Goal: Transaction & Acquisition: Book appointment/travel/reservation

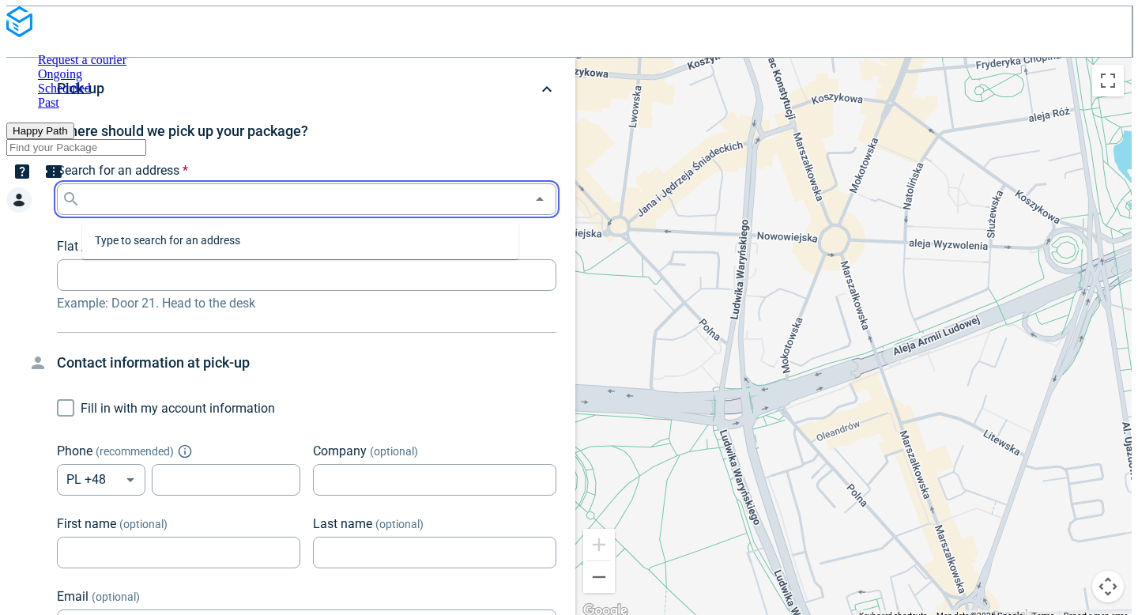
click at [229, 206] on input "Search for an address *" at bounding box center [305, 199] width 442 height 22
click at [199, 206] on input "Search for an address *" at bounding box center [305, 198] width 442 height 22
paste input "[STREET_ADDRESS]"
click at [205, 247] on p "03-310 [GEOGRAPHIC_DATA]" at bounding box center [192, 251] width 144 height 16
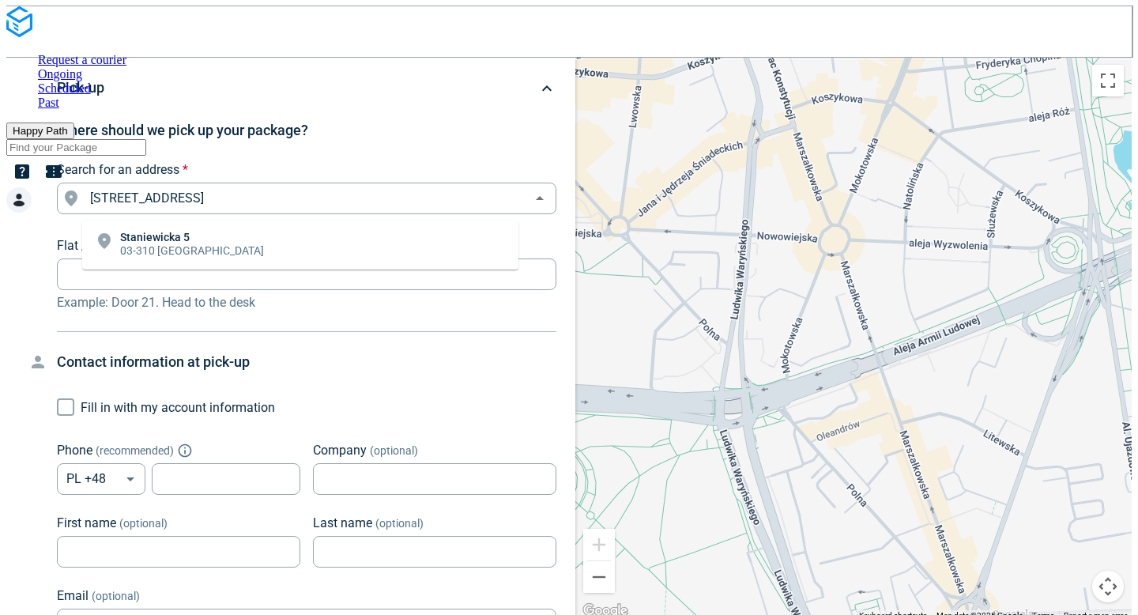
type input "[STREET_ADDRESS]"
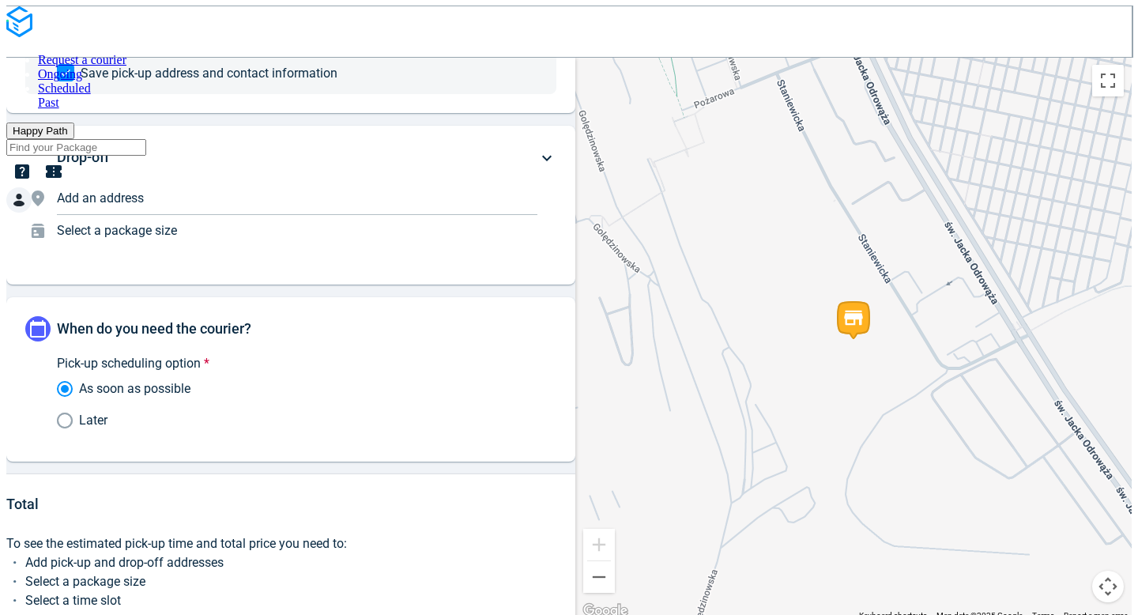
scroll to position [651, 0]
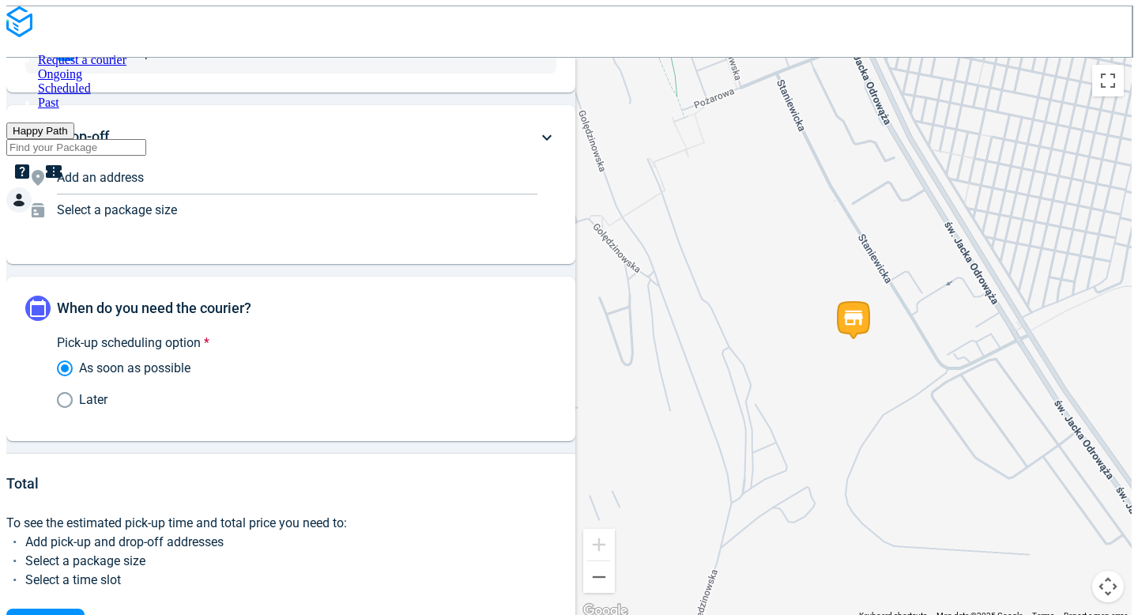
click at [144, 183] on span "Add an address" at bounding box center [100, 177] width 87 height 15
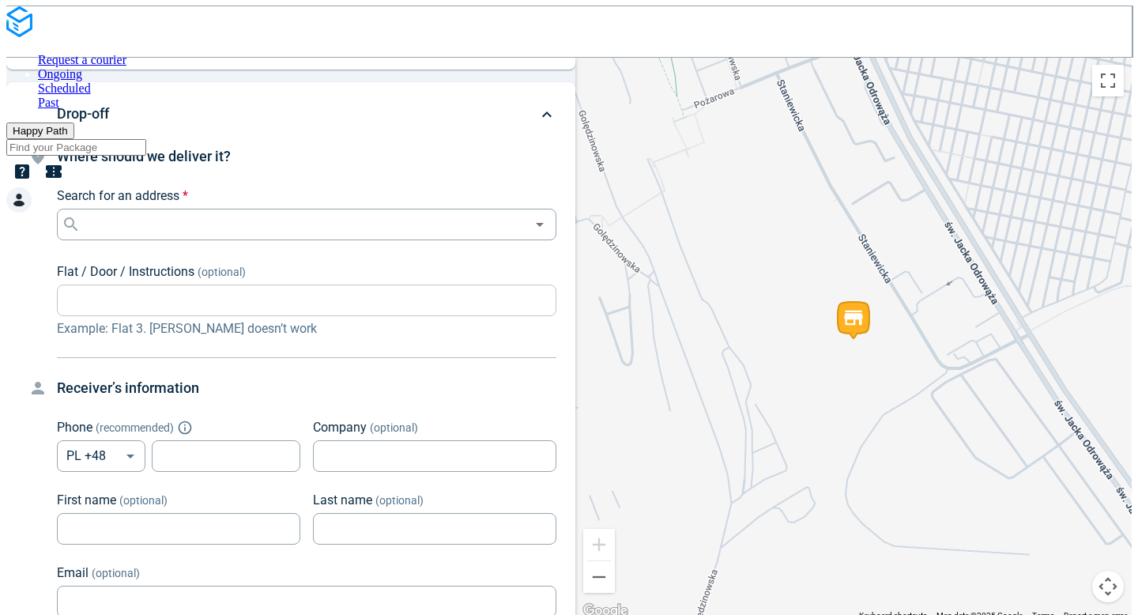
scroll to position [120, 0]
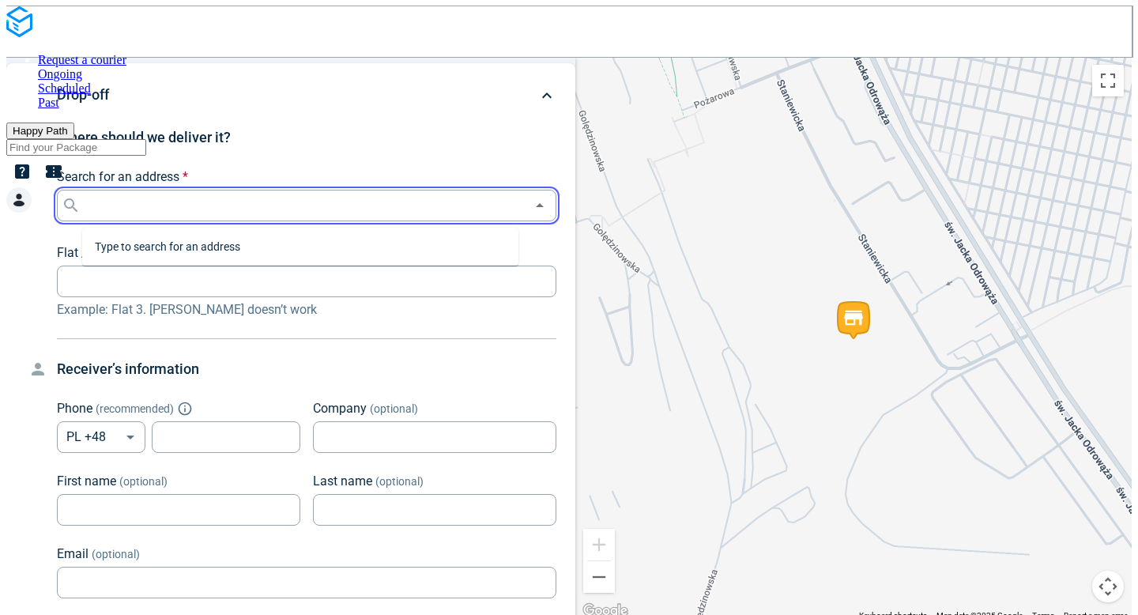
click at [197, 210] on input "Search for an address *" at bounding box center [305, 205] width 442 height 22
paste input "[STREET_ADDRESS]"
click at [194, 250] on p "01-315 [GEOGRAPHIC_DATA]" at bounding box center [206, 258] width 172 height 16
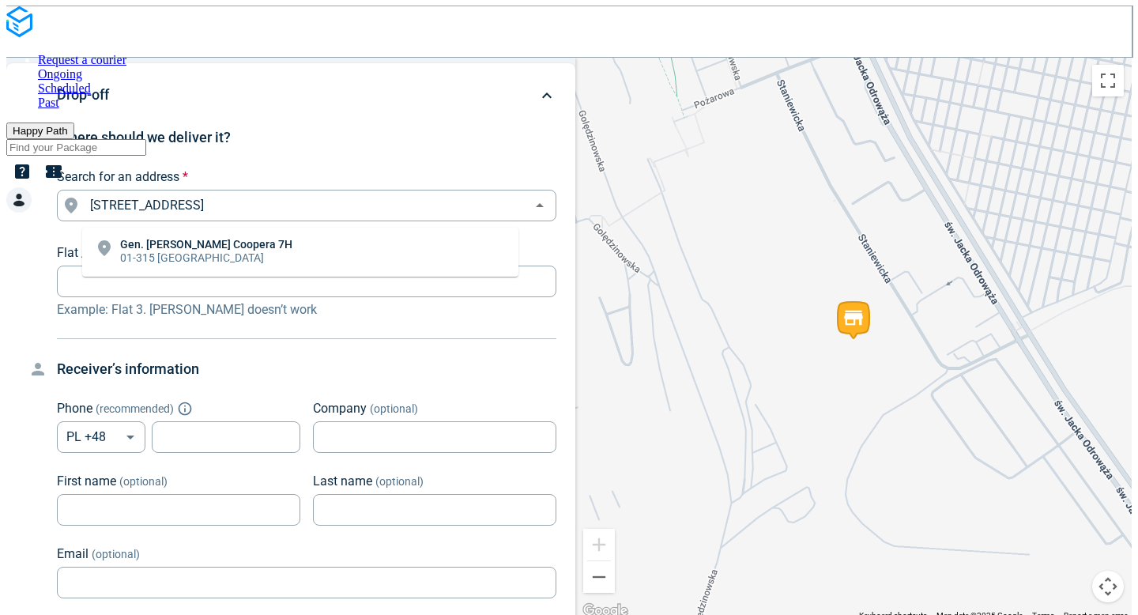
type input "Gen. Meriana [STREET_ADDRESS]"
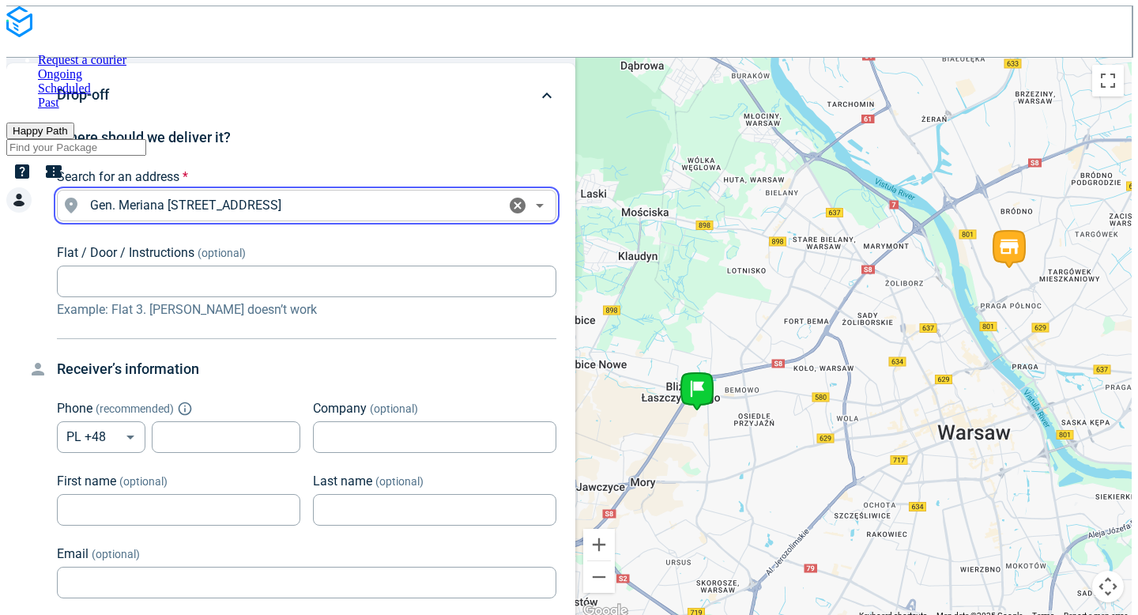
click at [201, 211] on input "Gen. Meriana [STREET_ADDRESS]" at bounding box center [294, 205] width 421 height 22
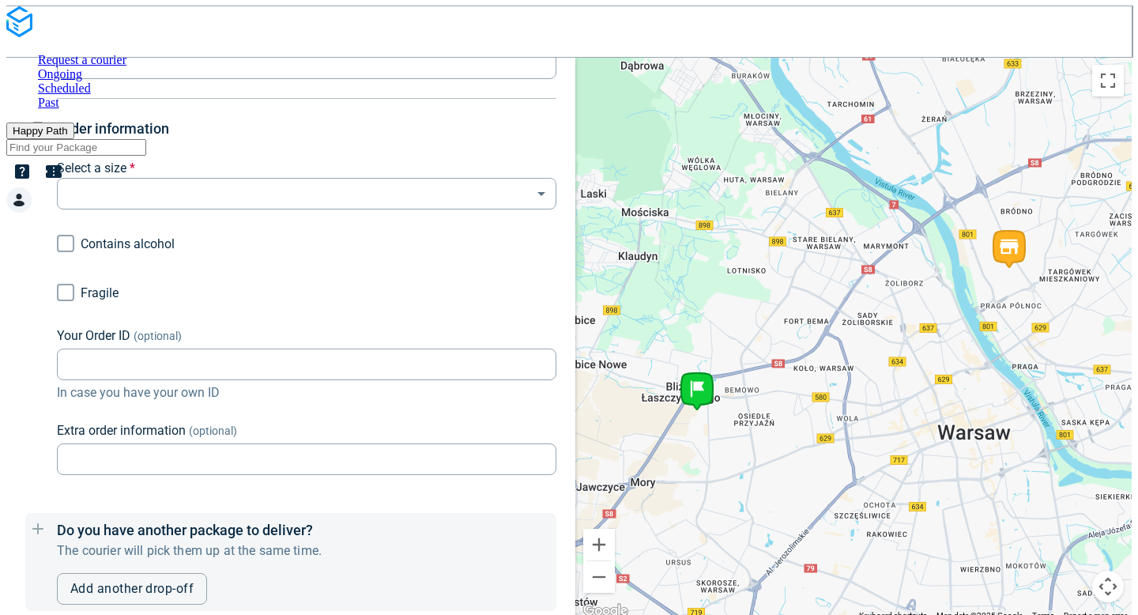
scroll to position [661, 0]
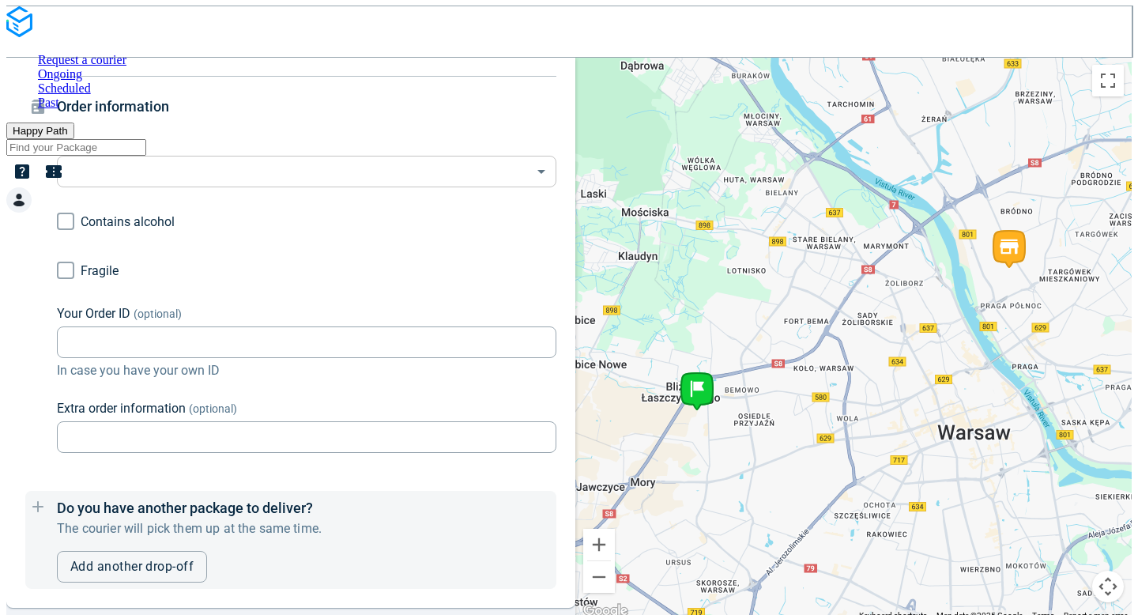
click at [124, 186] on body "Request a courier Ongoing Scheduled Past Happy Path Pick-up [STREET_ADDRESS] Wh…" at bounding box center [568, 313] width 1125 height 615
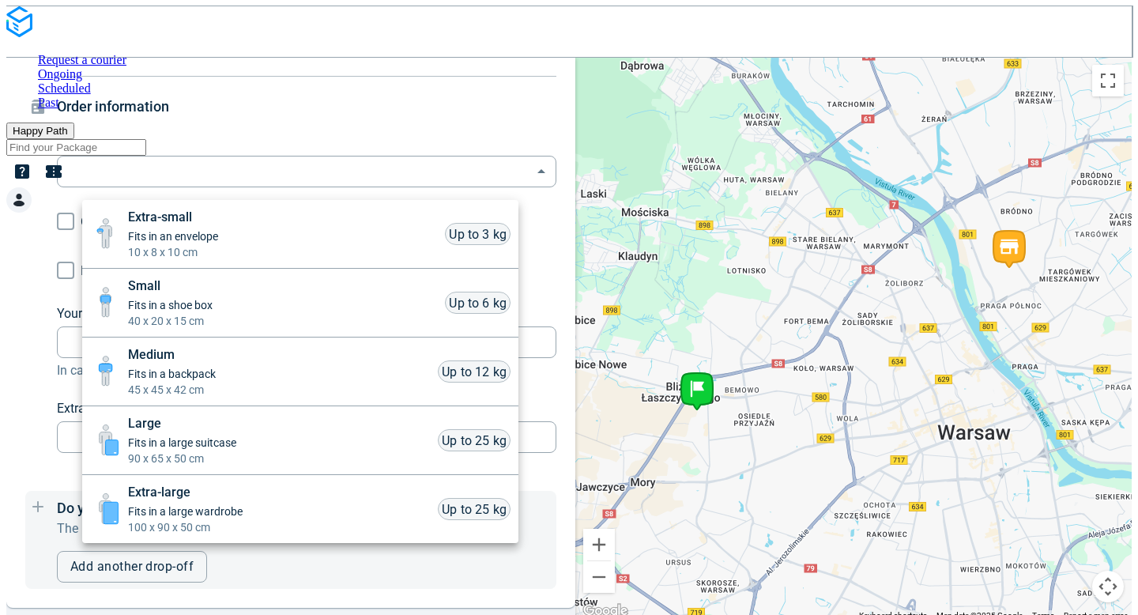
drag, startPoint x: 169, startPoint y: 242, endPoint x: 228, endPoint y: 296, distance: 79.9
click at [169, 243] on span "Fits in an envelope" at bounding box center [173, 236] width 90 height 16
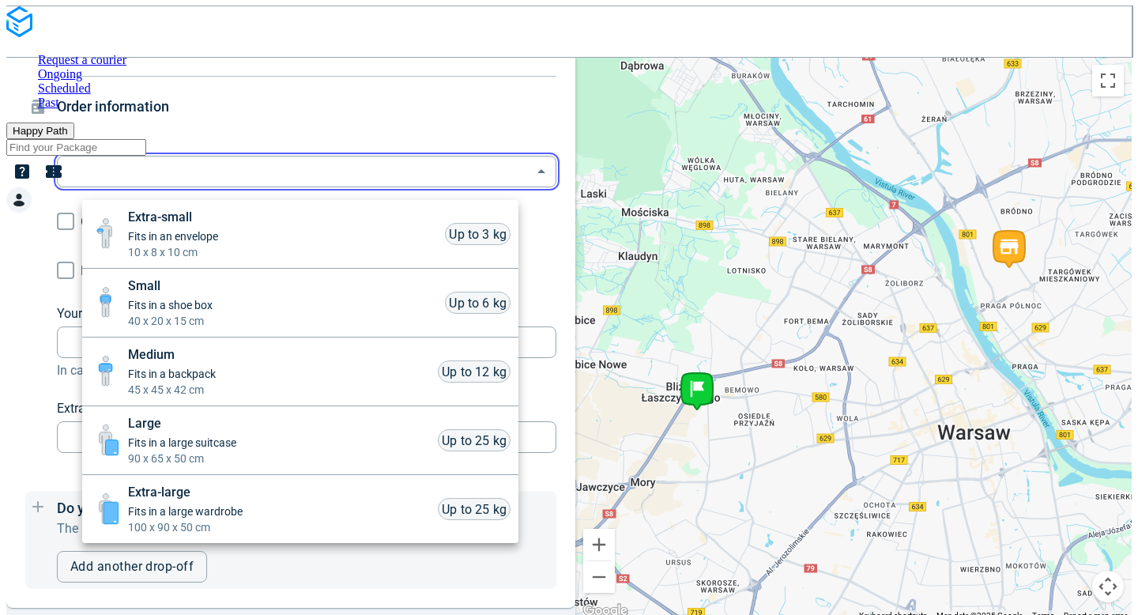
type input "xsmall"
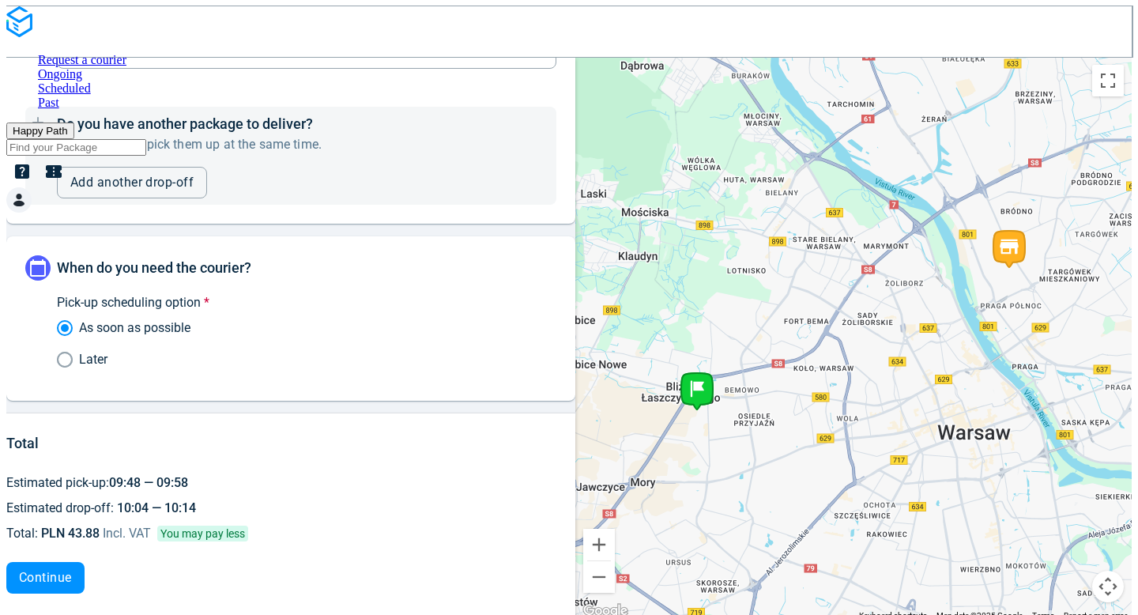
scroll to position [1060, 0]
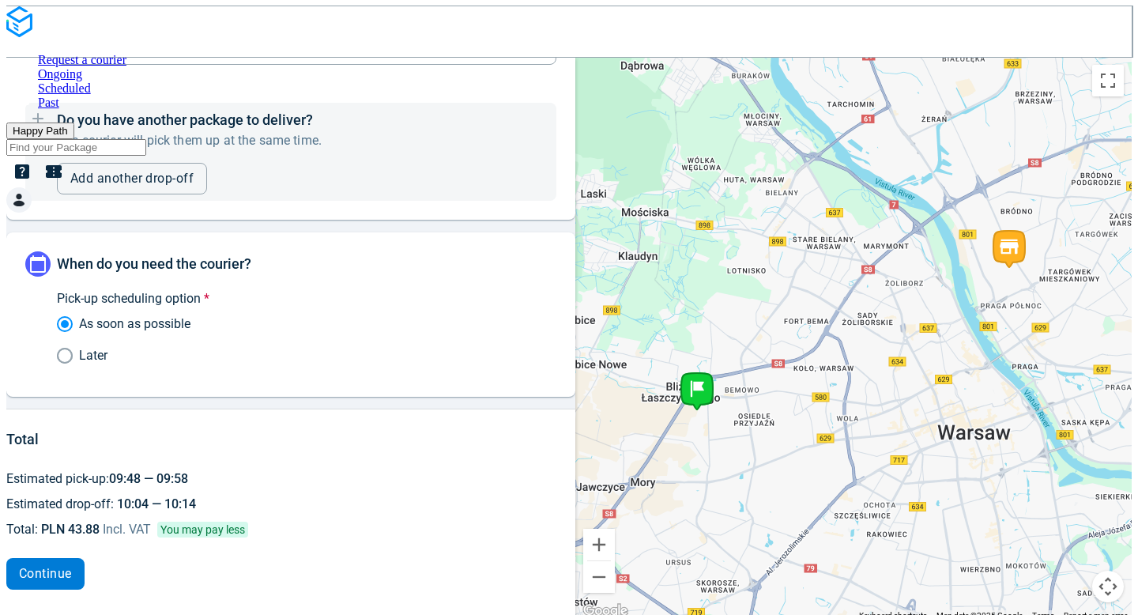
click at [72, 567] on span "Continue" at bounding box center [45, 573] width 53 height 13
click at [72, 568] on span "Continue" at bounding box center [45, 573] width 53 height 13
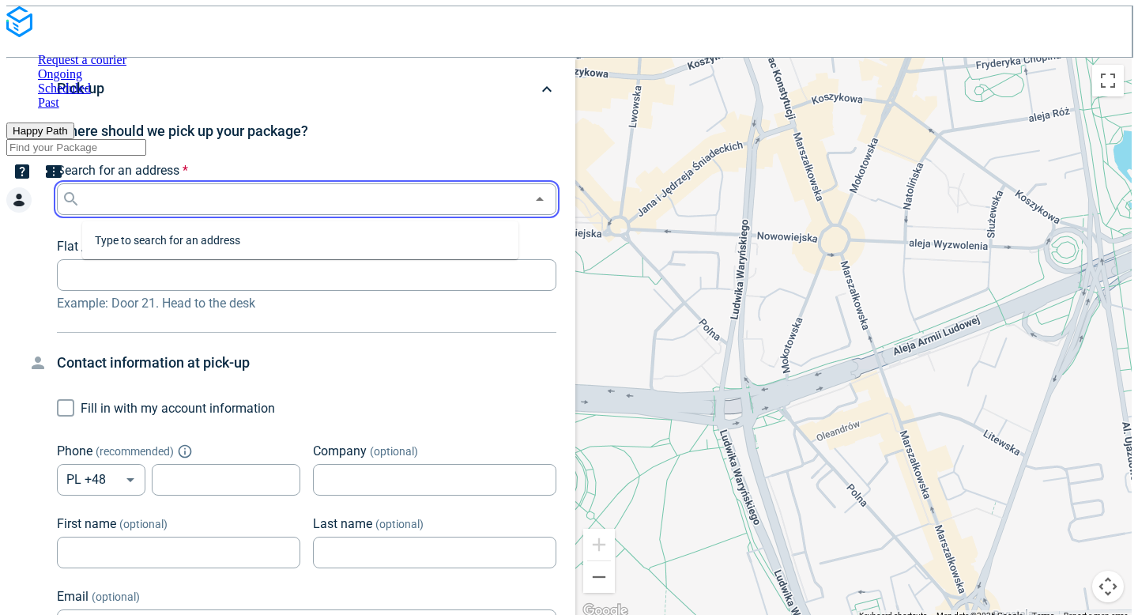
paste input "[STREET_ADDRESS]"
drag, startPoint x: 174, startPoint y: 246, endPoint x: 190, endPoint y: 277, distance: 35.0
click at [174, 247] on p "03-310 [GEOGRAPHIC_DATA]" at bounding box center [192, 251] width 144 height 16
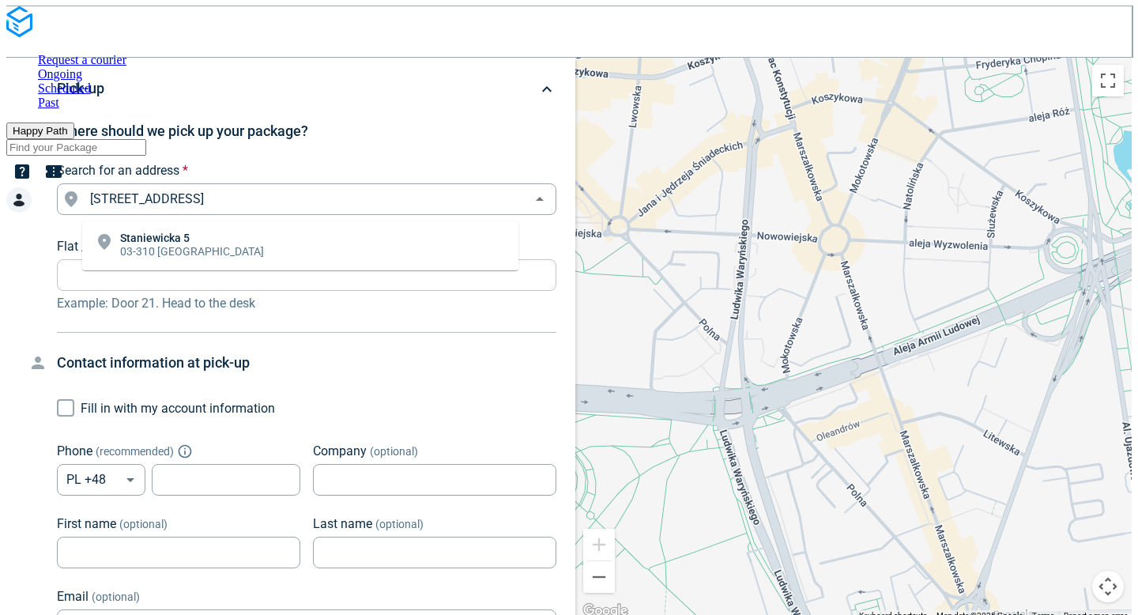
type input "[STREET_ADDRESS]"
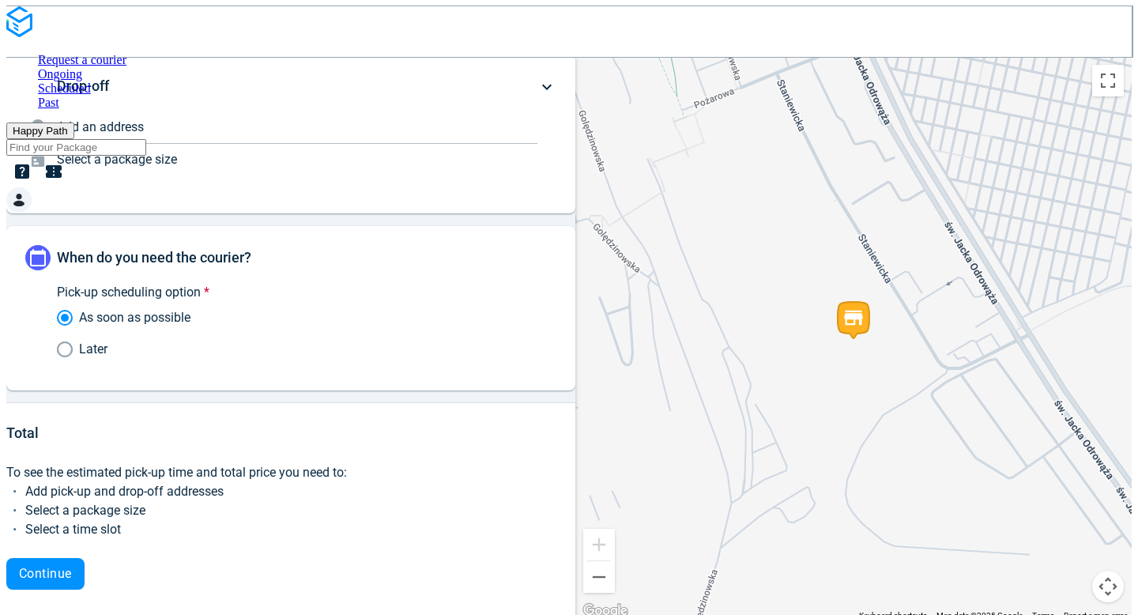
scroll to position [702, 0]
click at [171, 134] on p "Add an address" at bounding box center [297, 127] width 480 height 19
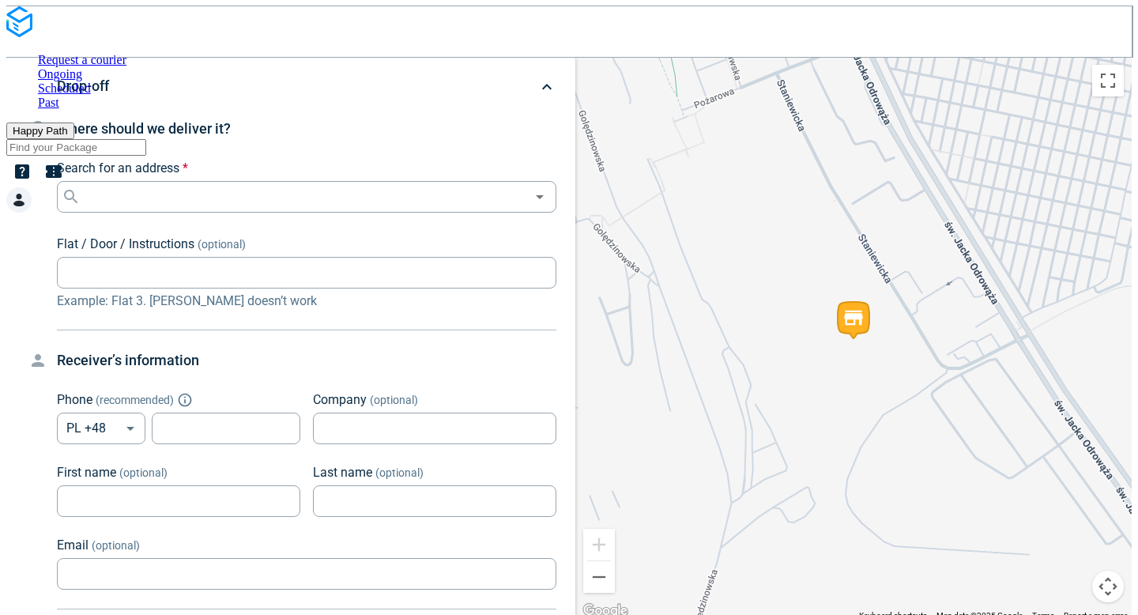
scroll to position [120, 0]
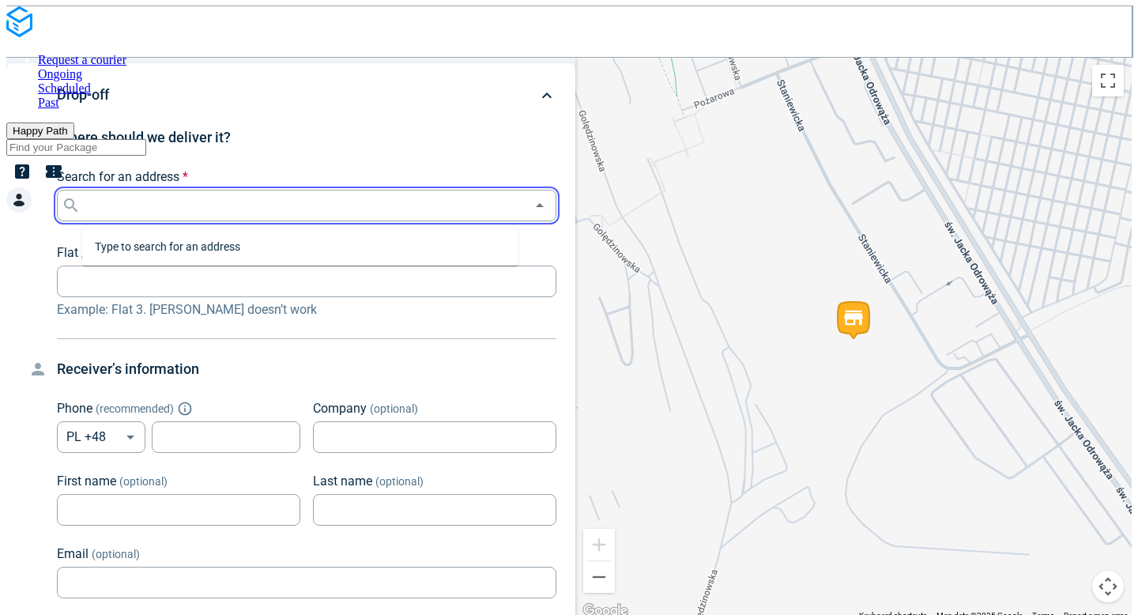
click at [156, 209] on input "Search for an address *" at bounding box center [305, 205] width 442 height 22
paste input "[STREET_ADDRESS]"
drag, startPoint x: 164, startPoint y: 250, endPoint x: 168, endPoint y: 261, distance: 11.3
click at [164, 250] on p "01-315 [GEOGRAPHIC_DATA]" at bounding box center [206, 258] width 172 height 16
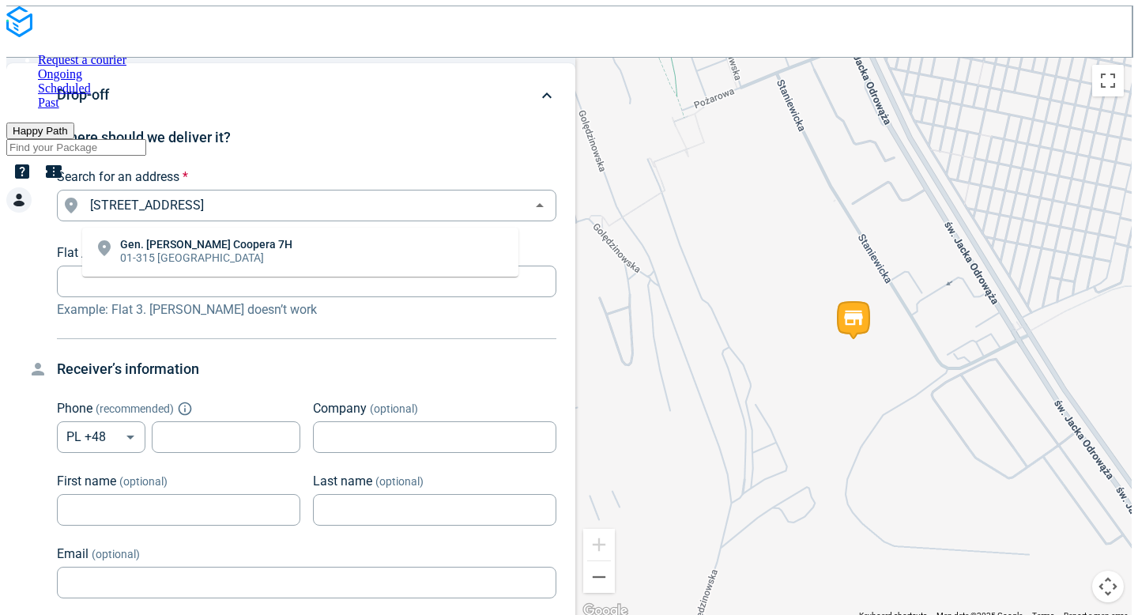
type input "Gen. Meriana [STREET_ADDRESS]"
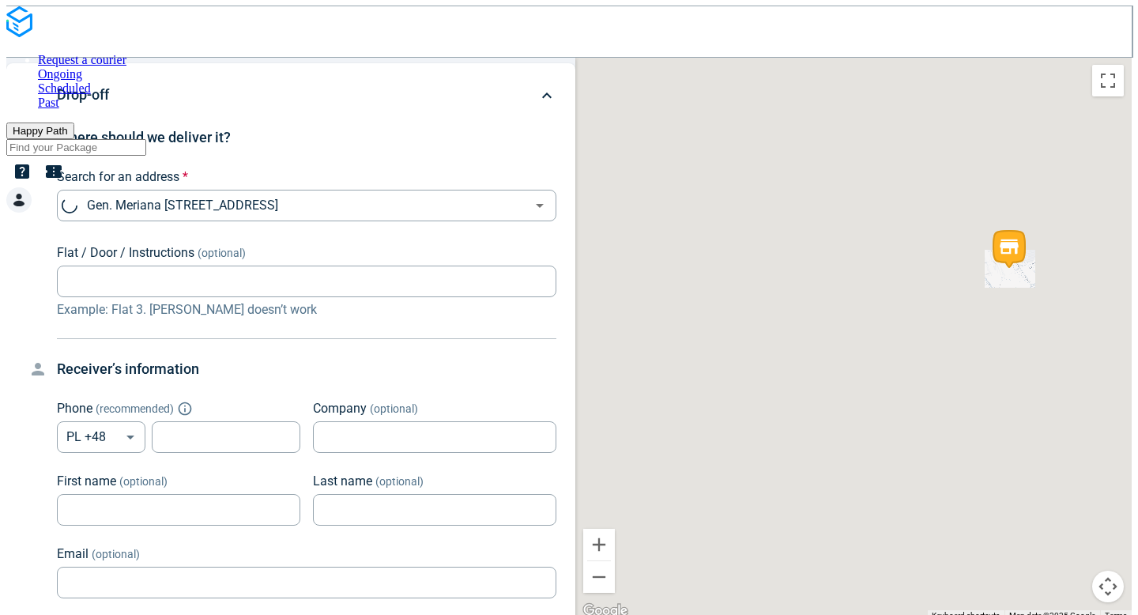
scroll to position [1066, 0]
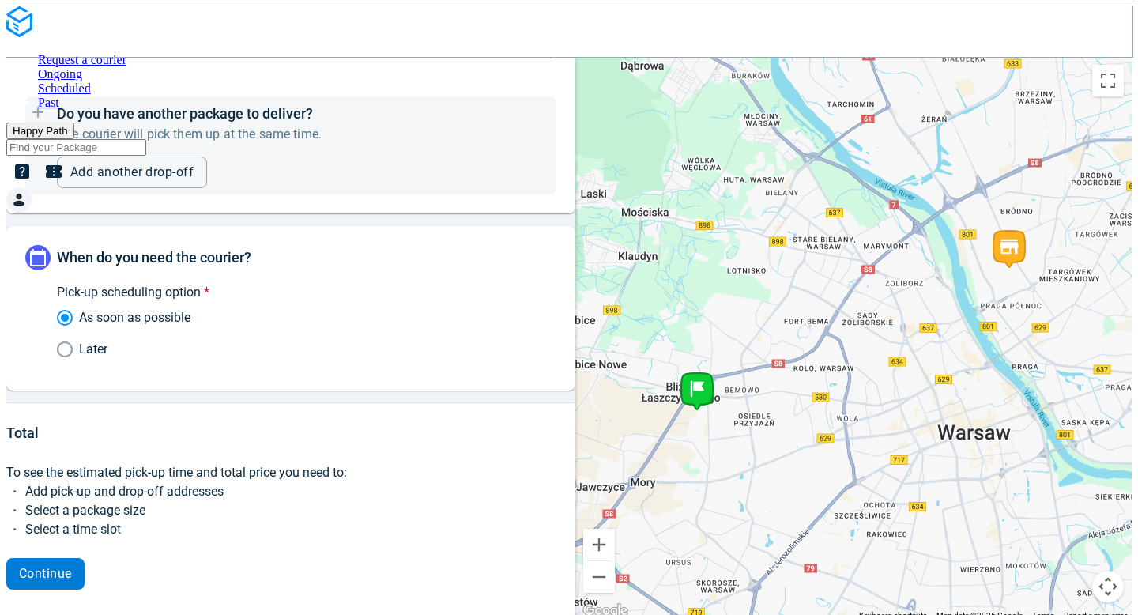
click at [74, 580] on button "Continue" at bounding box center [45, 574] width 78 height 32
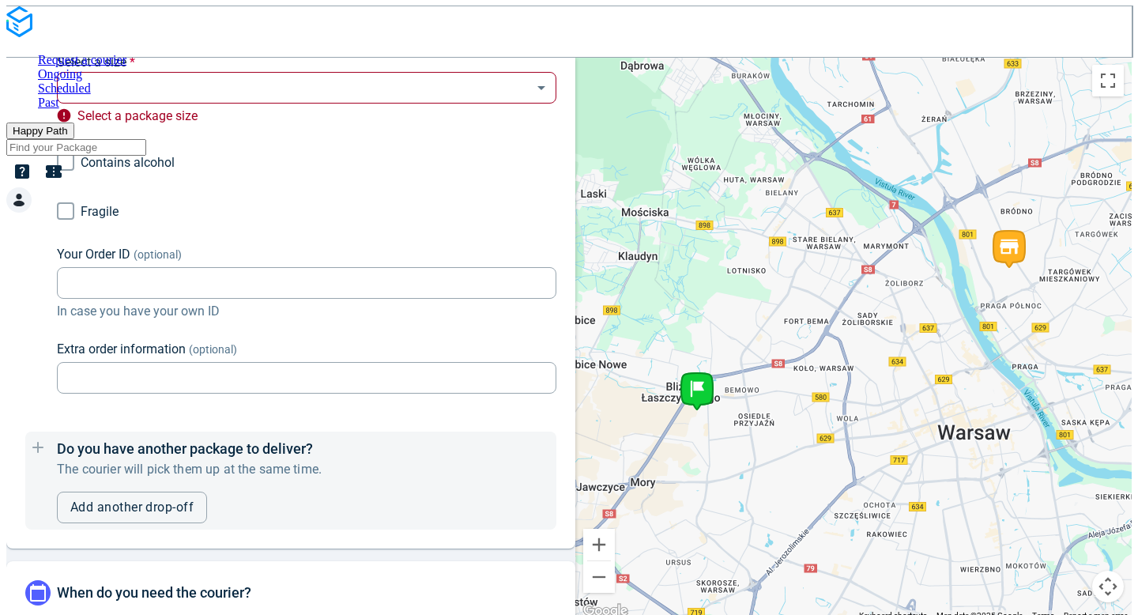
scroll to position [745, 0]
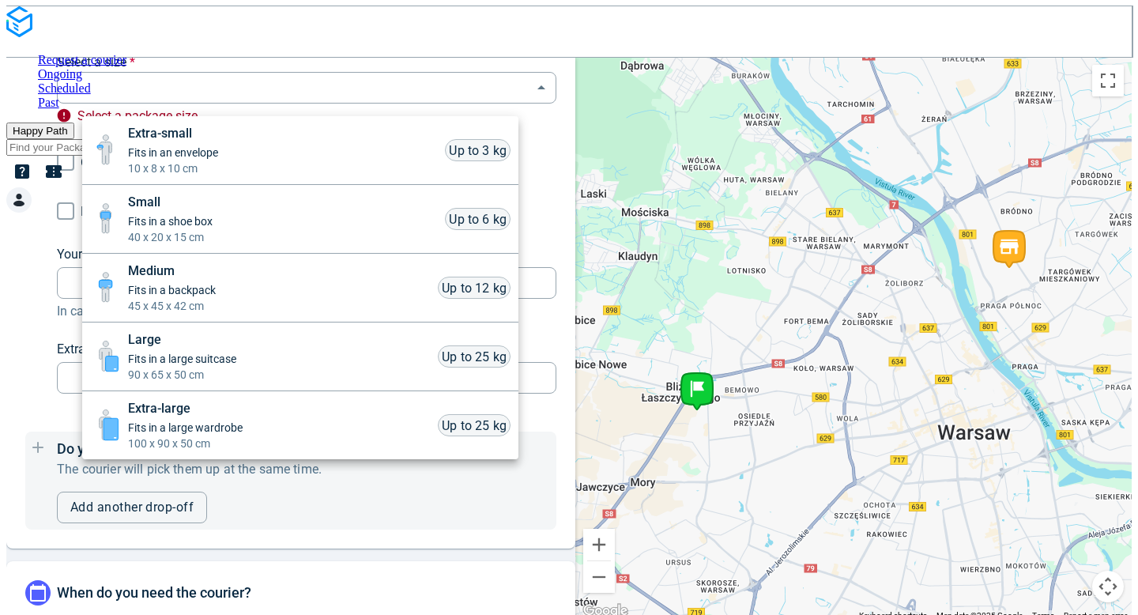
drag, startPoint x: 204, startPoint y: 105, endPoint x: 199, endPoint y: 115, distance: 11.3
click at [203, 105] on body "Request a courier Ongoing Scheduled Past Happy Path Pick-up [STREET_ADDRESS] Wh…" at bounding box center [568, 313] width 1125 height 615
drag, startPoint x: 187, startPoint y: 141, endPoint x: 206, endPoint y: 171, distance: 35.5
click at [186, 141] on span "Extra-small" at bounding box center [173, 133] width 90 height 19
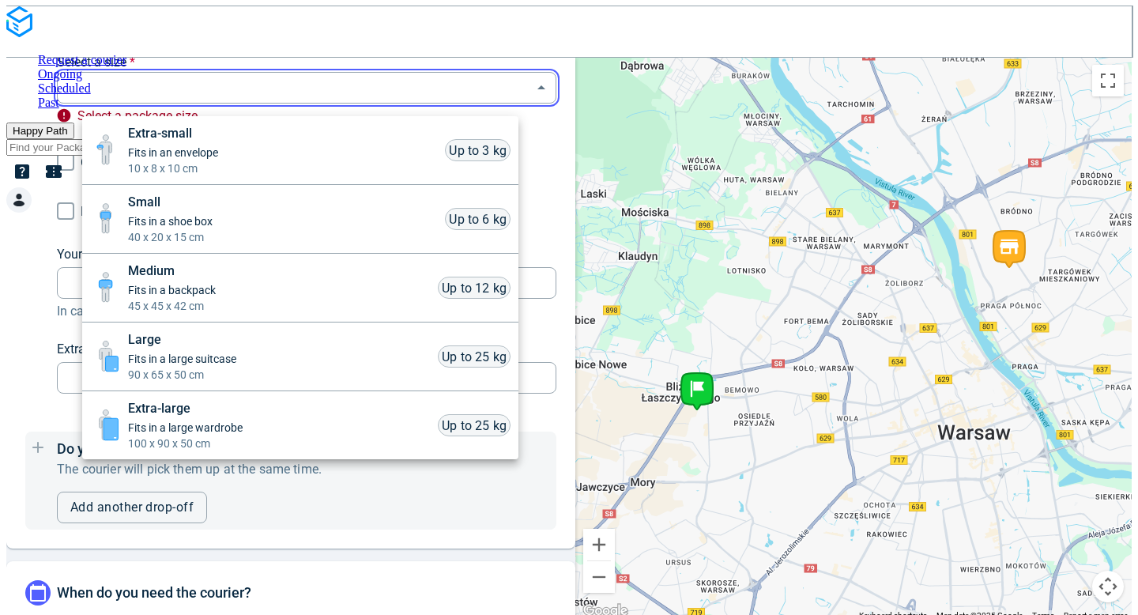
type input "xsmall"
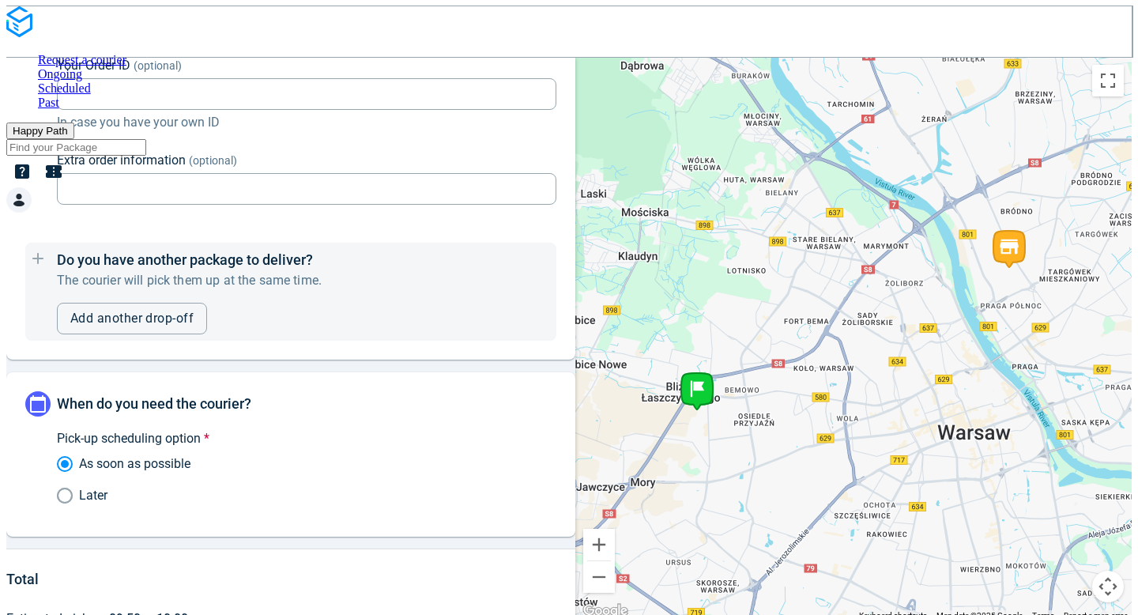
scroll to position [1060, 0]
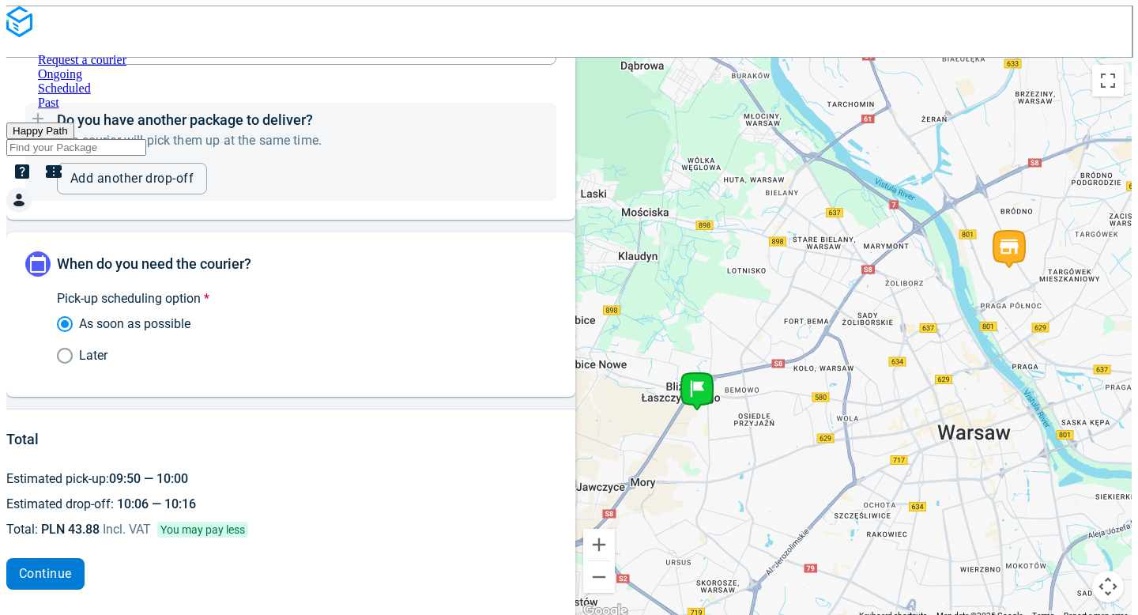
click at [64, 569] on span "Continue" at bounding box center [45, 573] width 53 height 13
drag, startPoint x: 539, startPoint y: 484, endPoint x: 450, endPoint y: 397, distance: 124.6
click at [68, 570] on span "Continue" at bounding box center [45, 573] width 53 height 13
drag, startPoint x: 332, startPoint y: 401, endPoint x: 319, endPoint y: 416, distance: 20.2
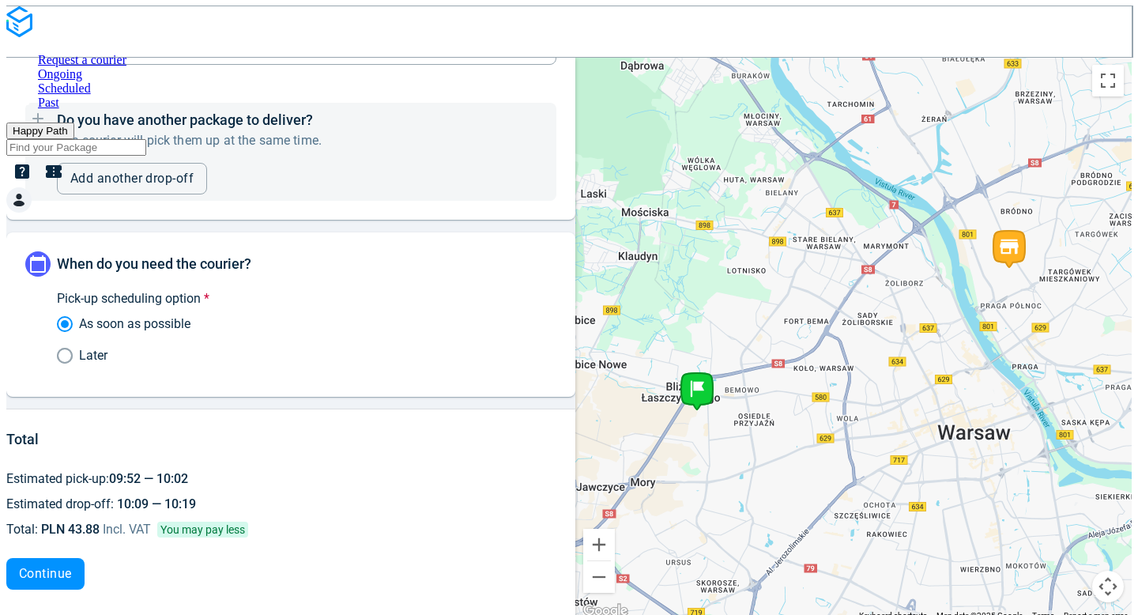
drag, startPoint x: 317, startPoint y: 443, endPoint x: 363, endPoint y: 456, distance: 47.5
drag, startPoint x: 581, startPoint y: 491, endPoint x: 54, endPoint y: 549, distance: 530.3
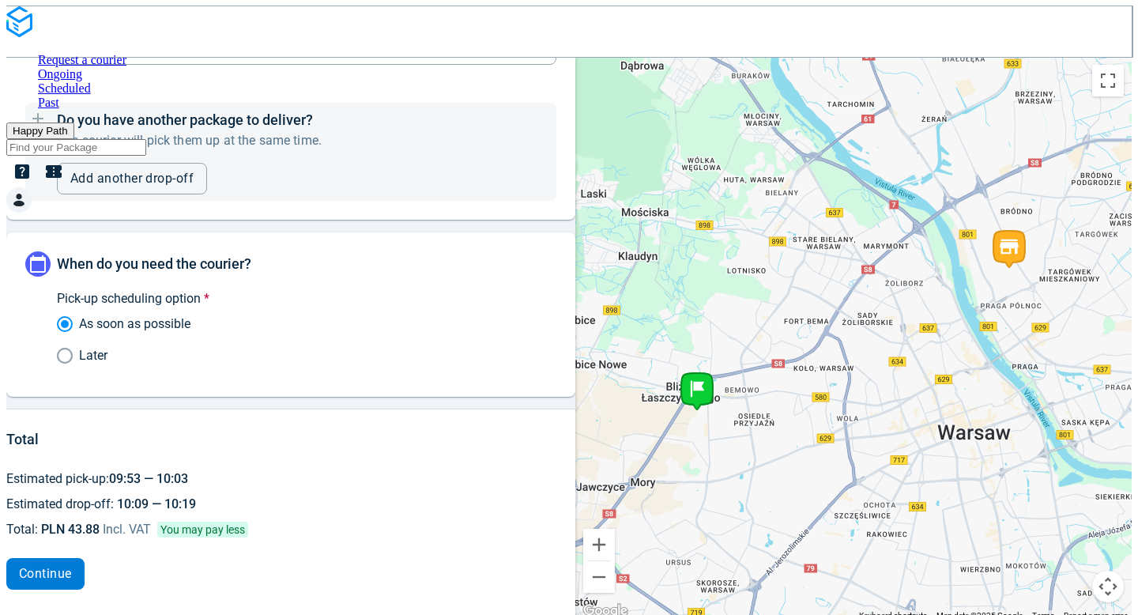
click at [72, 568] on span "Continue" at bounding box center [45, 573] width 53 height 13
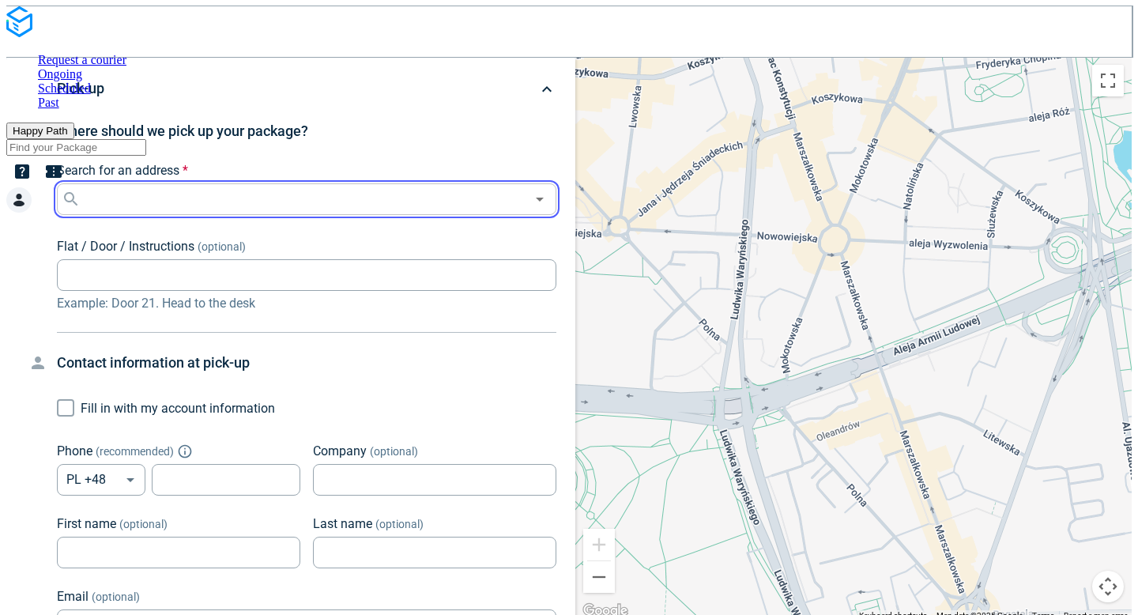
click at [338, 210] on input "Search for an address *" at bounding box center [305, 199] width 442 height 22
paste input "[STREET_ADDRESS]"
type input "[STREET_ADDRESS]"
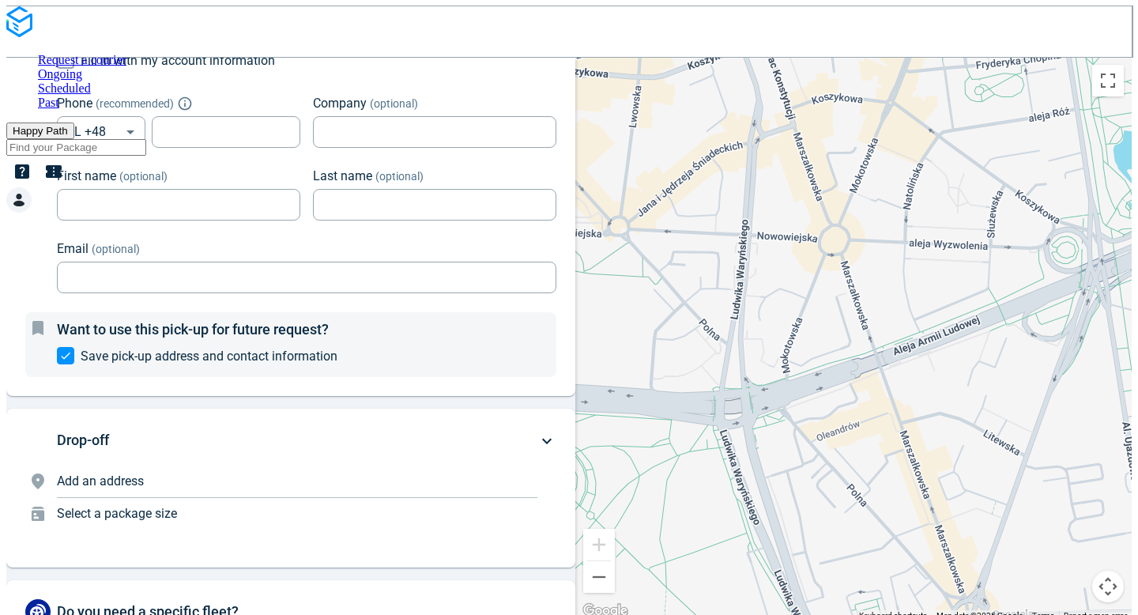
click at [220, 491] on p "Add an address" at bounding box center [297, 481] width 480 height 19
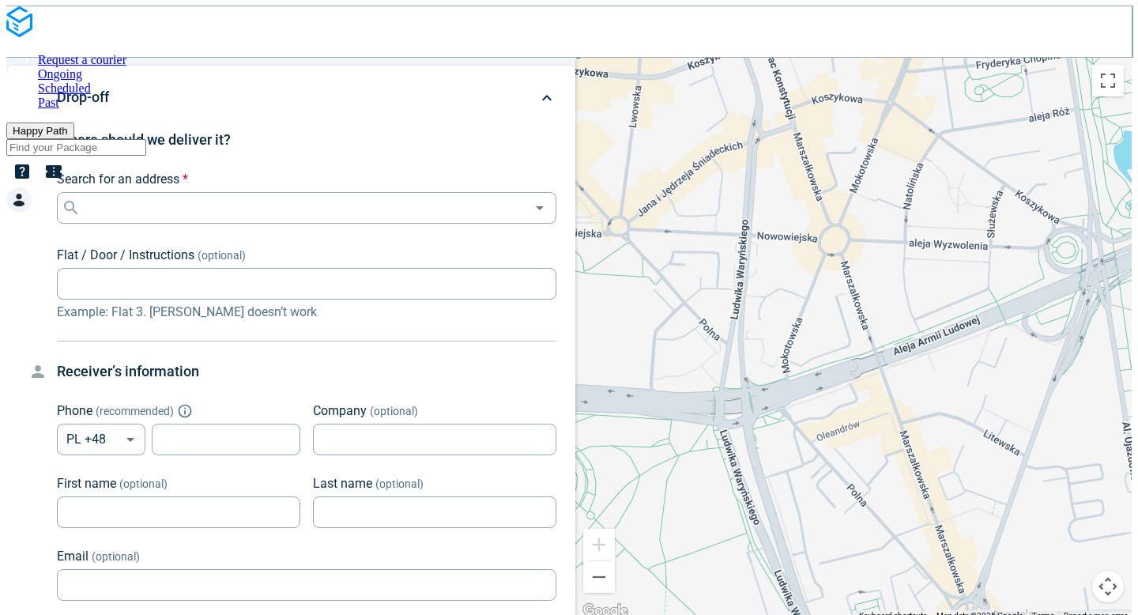
scroll to position [120, 0]
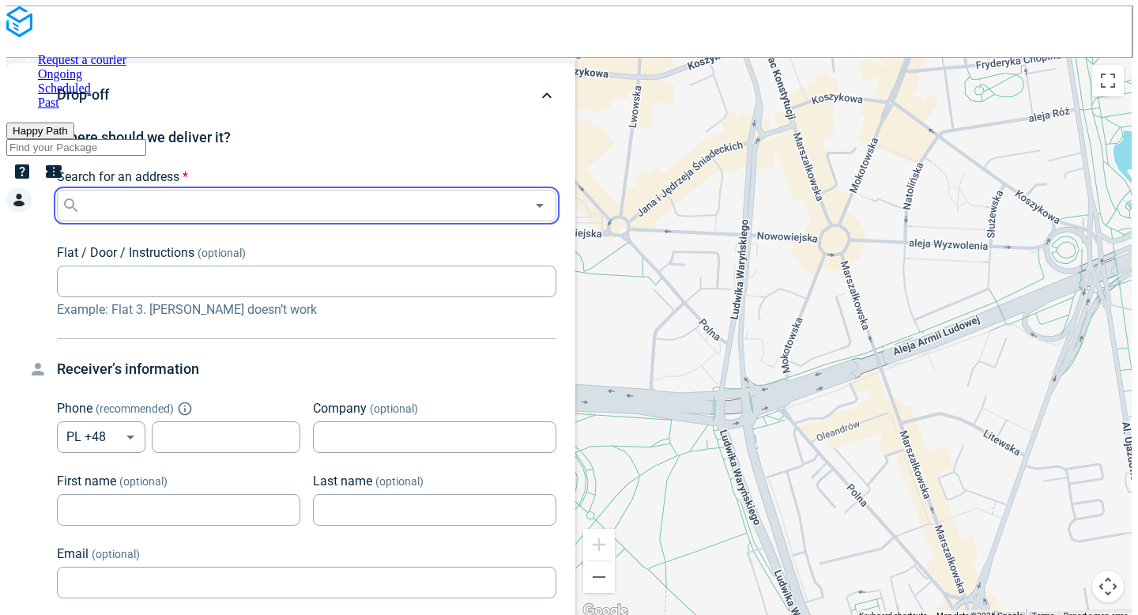
click at [231, 217] on input "Search for an address *" at bounding box center [305, 205] width 442 height 22
paste input "[STREET_ADDRESS]"
click at [240, 254] on p "01-315 [GEOGRAPHIC_DATA]" at bounding box center [206, 258] width 172 height 16
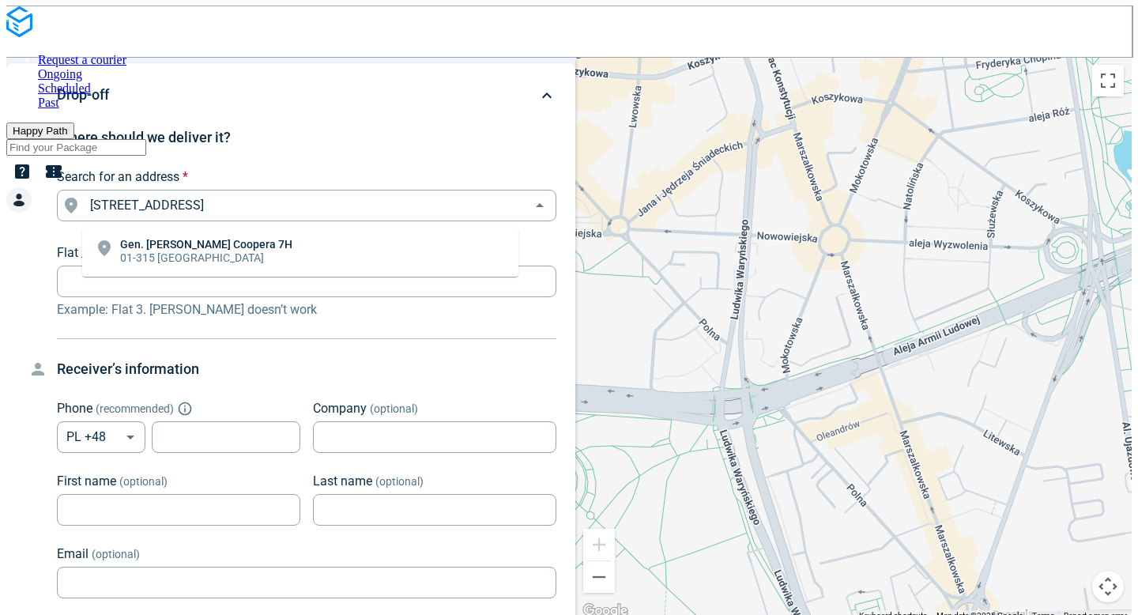
type input "Gen. Meriana [STREET_ADDRESS]"
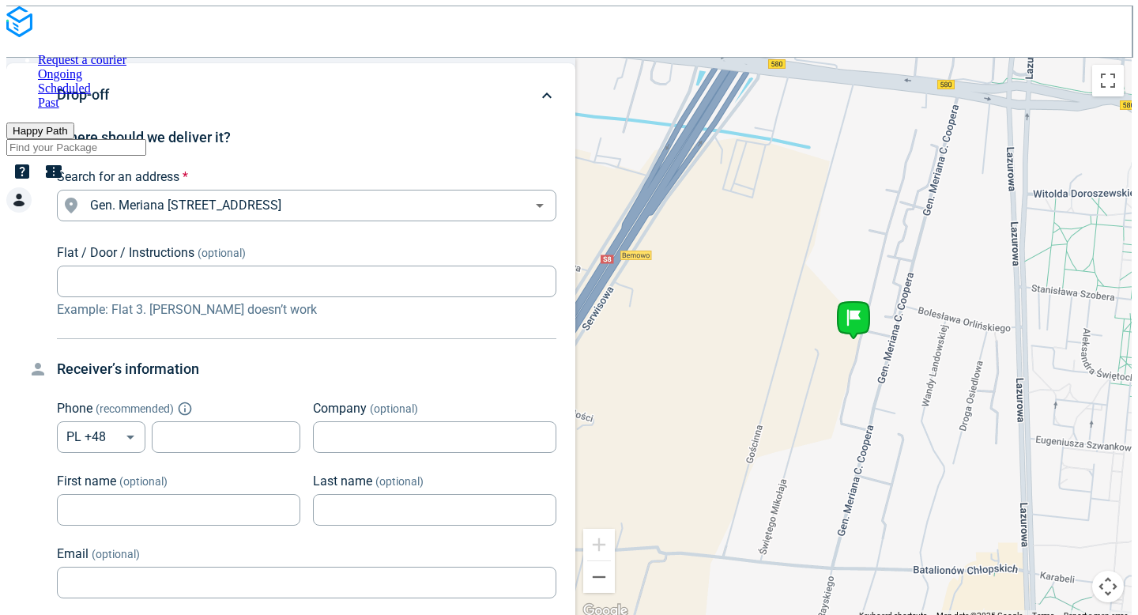
scroll to position [0, 0]
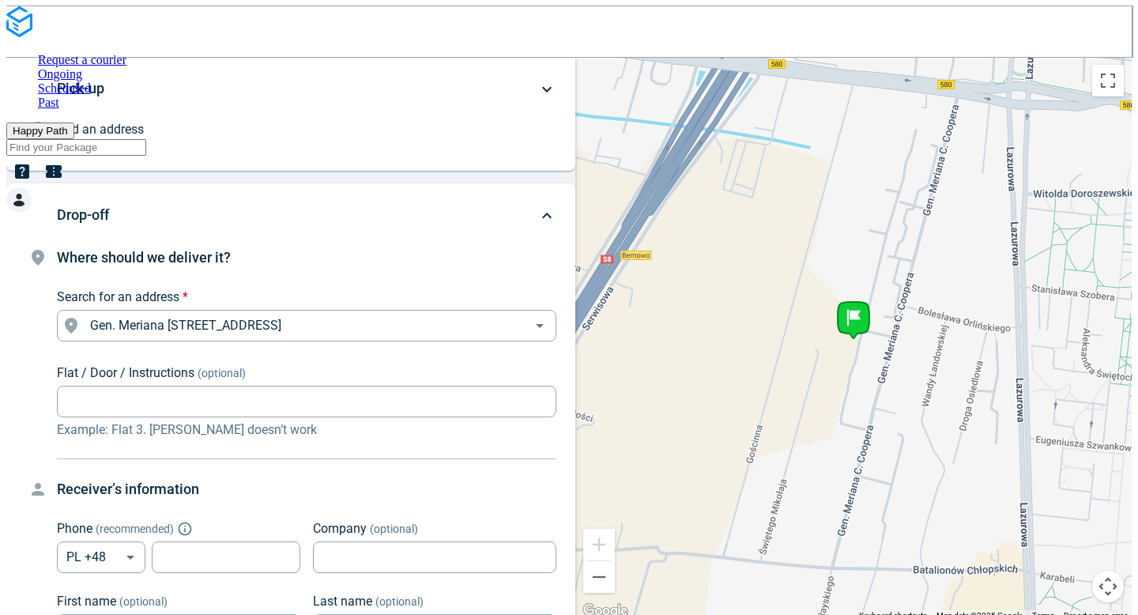
click at [141, 145] on div "Add an address" at bounding box center [297, 132] width 480 height 25
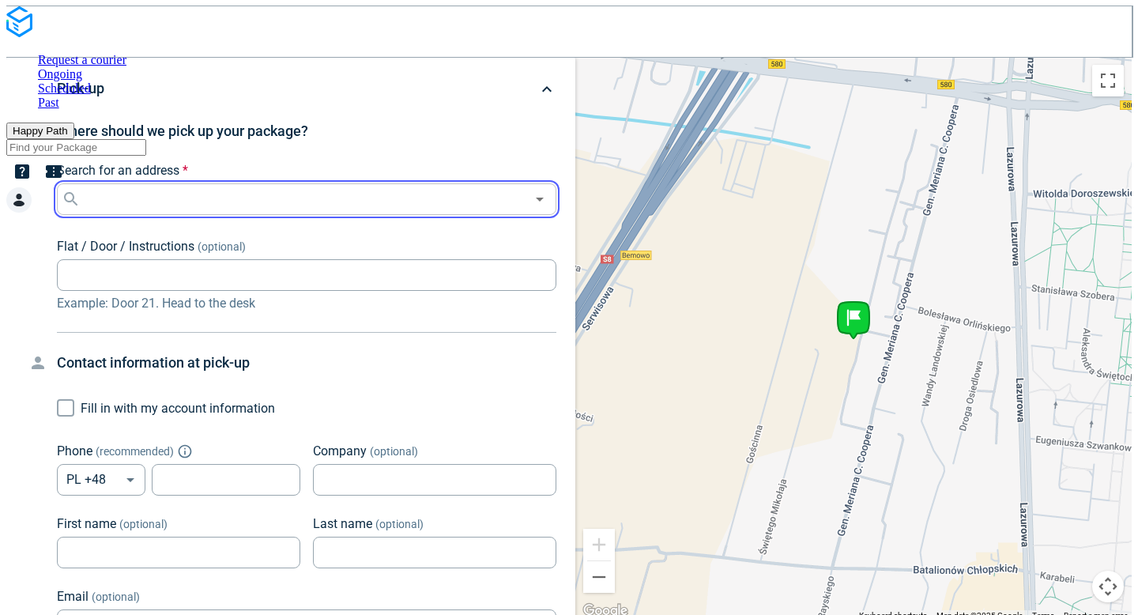
click at [162, 204] on input "Search for an address *" at bounding box center [305, 199] width 442 height 22
paste input "[STREET_ADDRESS]"
click at [180, 244] on p "03-310 [GEOGRAPHIC_DATA]" at bounding box center [192, 251] width 144 height 16
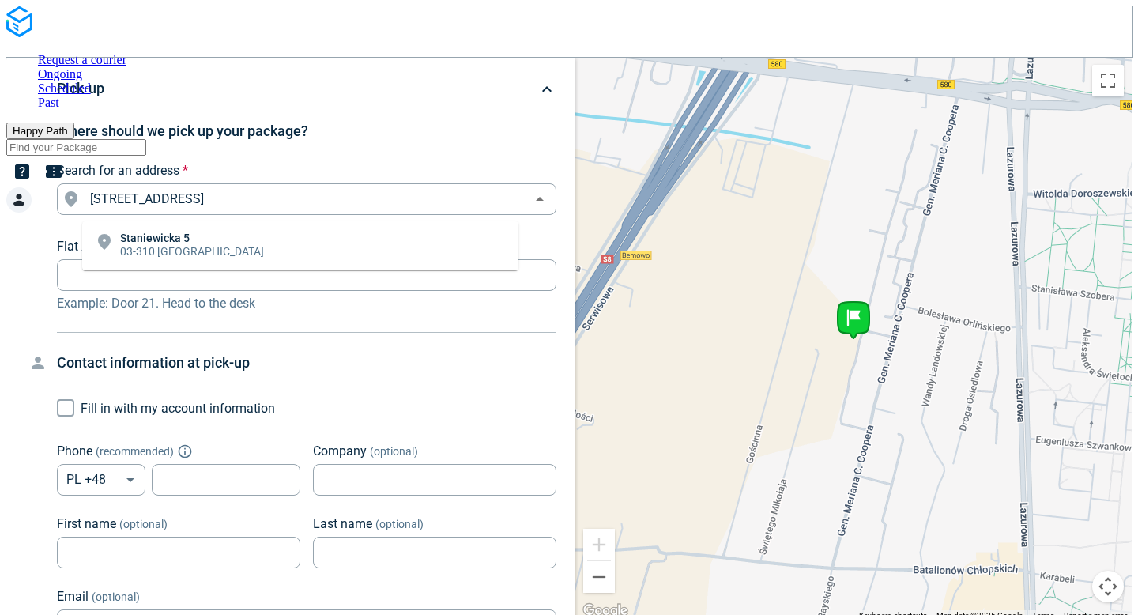
type input "[STREET_ADDRESS]"
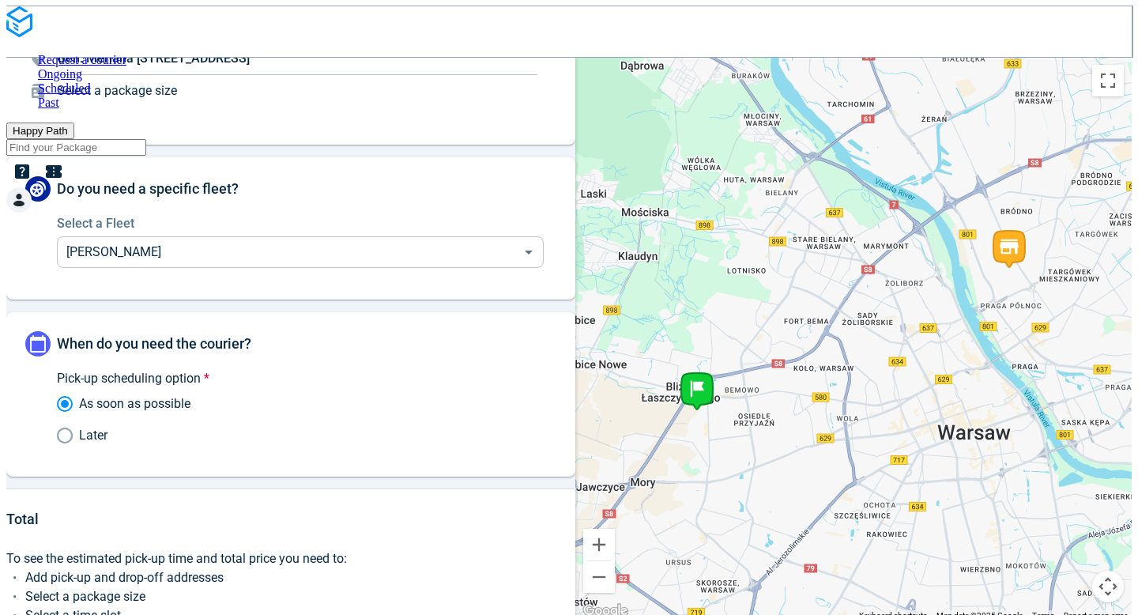
scroll to position [779, 0]
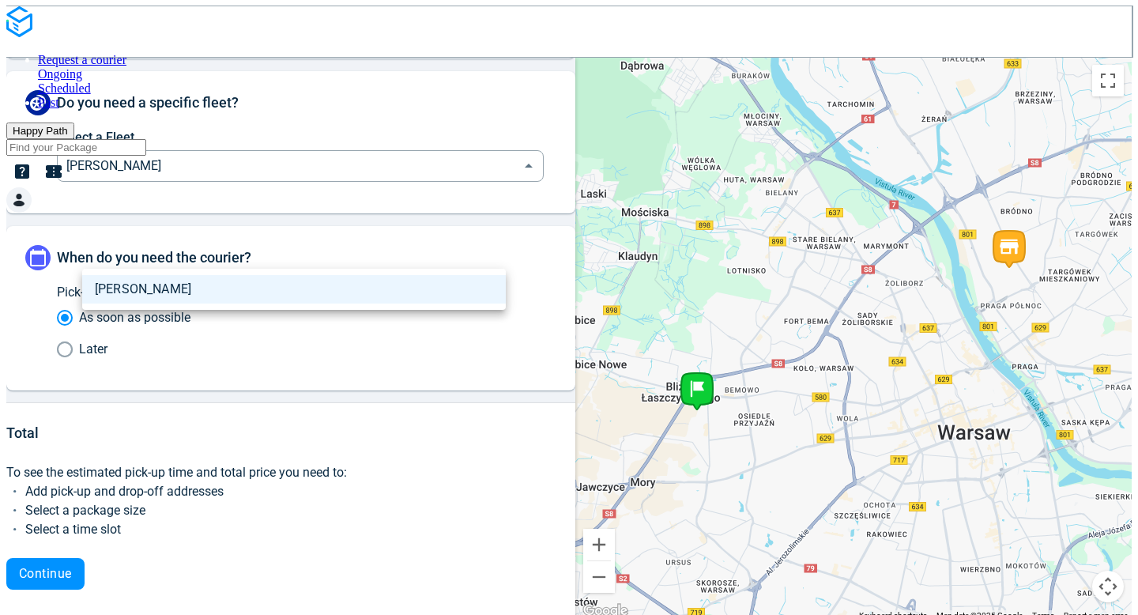
click at [221, 240] on body "Request a courier Ongoing Scheduled Past Happy Path Pick-up Staniewicka 5, 03-3…" at bounding box center [568, 313] width 1125 height 615
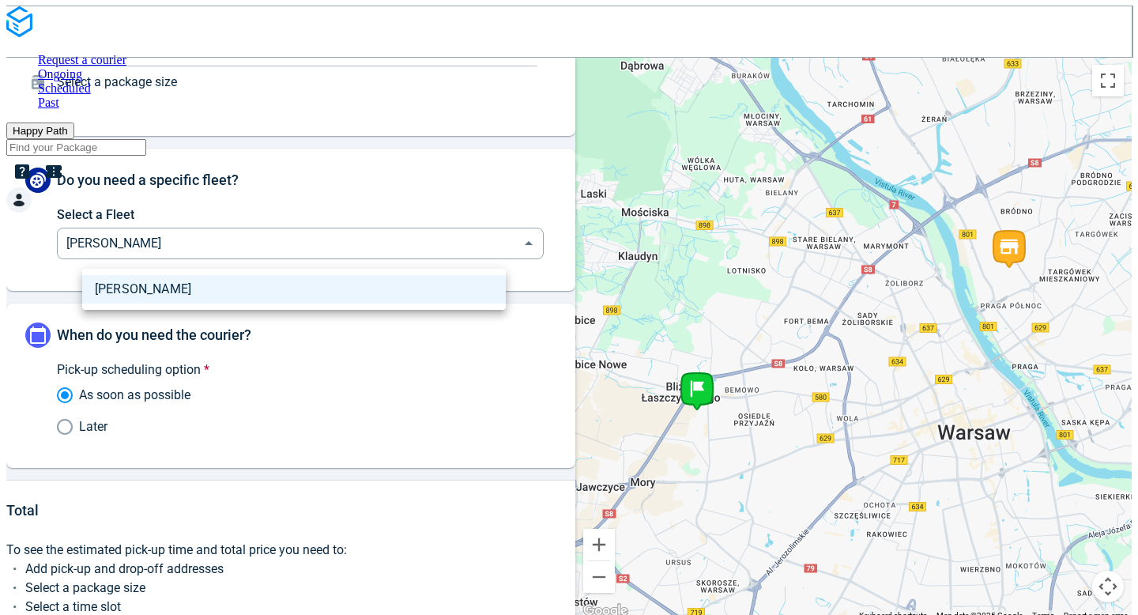
click at [221, 242] on div at bounding box center [569, 307] width 1138 height 615
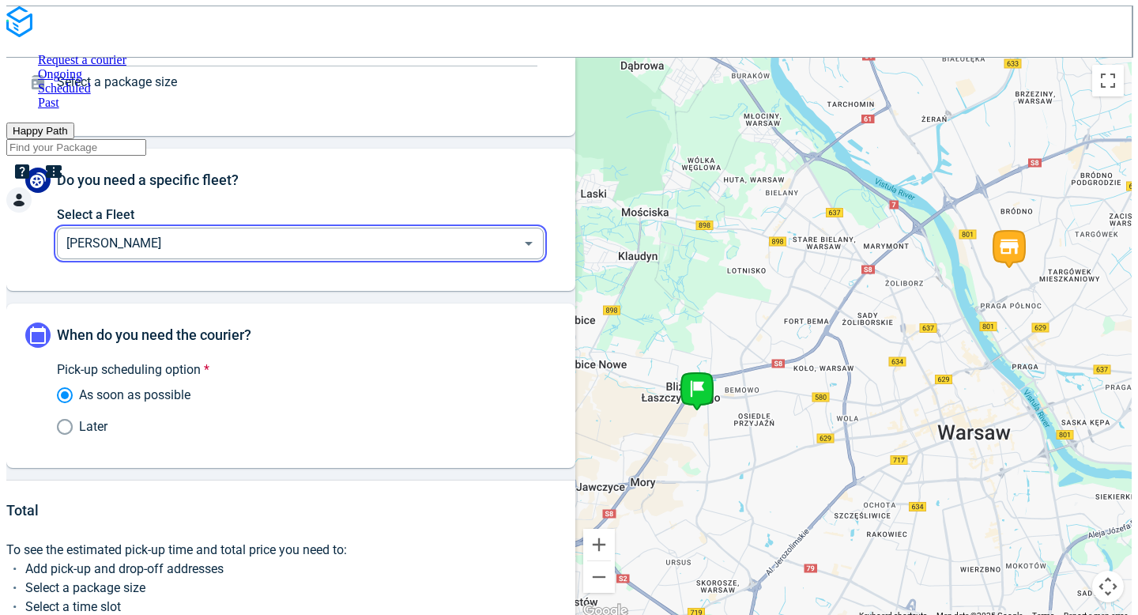
scroll to position [296, 0]
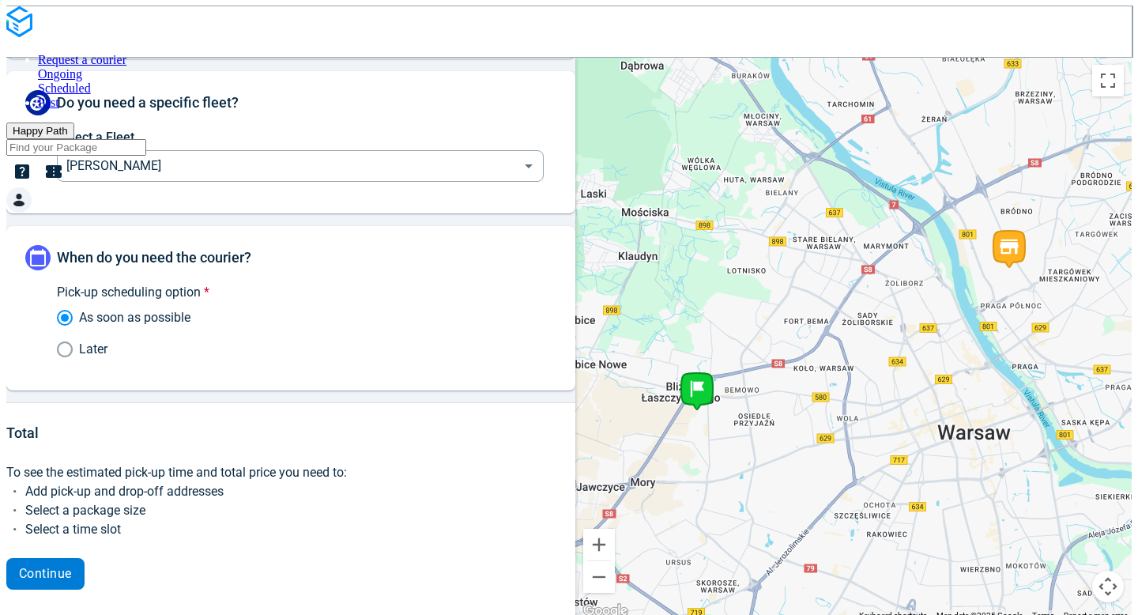
click at [70, 569] on span "Continue" at bounding box center [45, 573] width 53 height 13
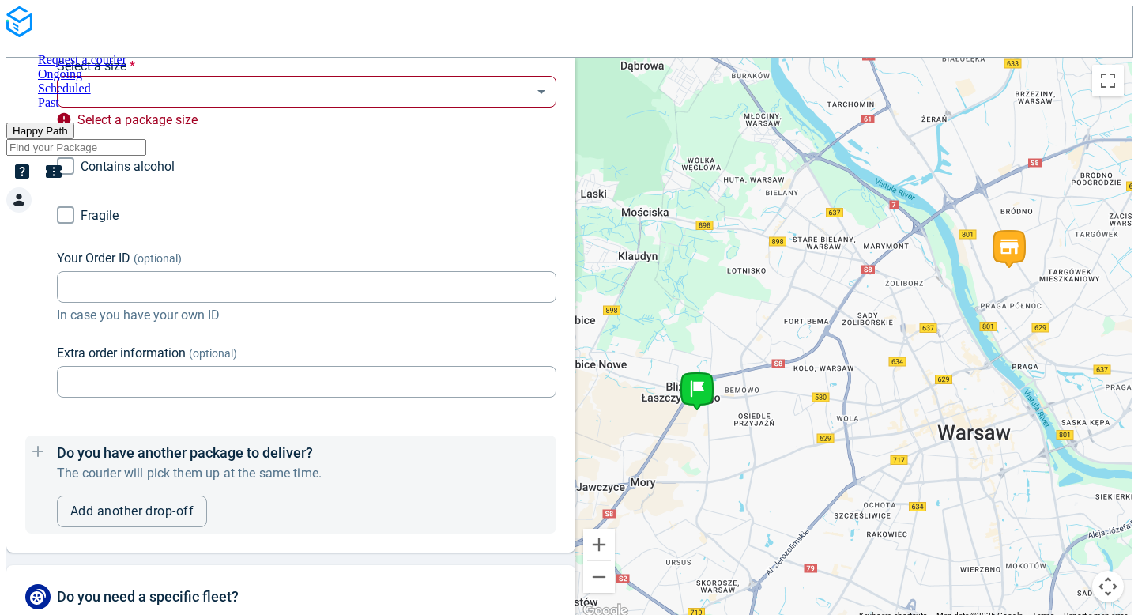
scroll to position [745, 0]
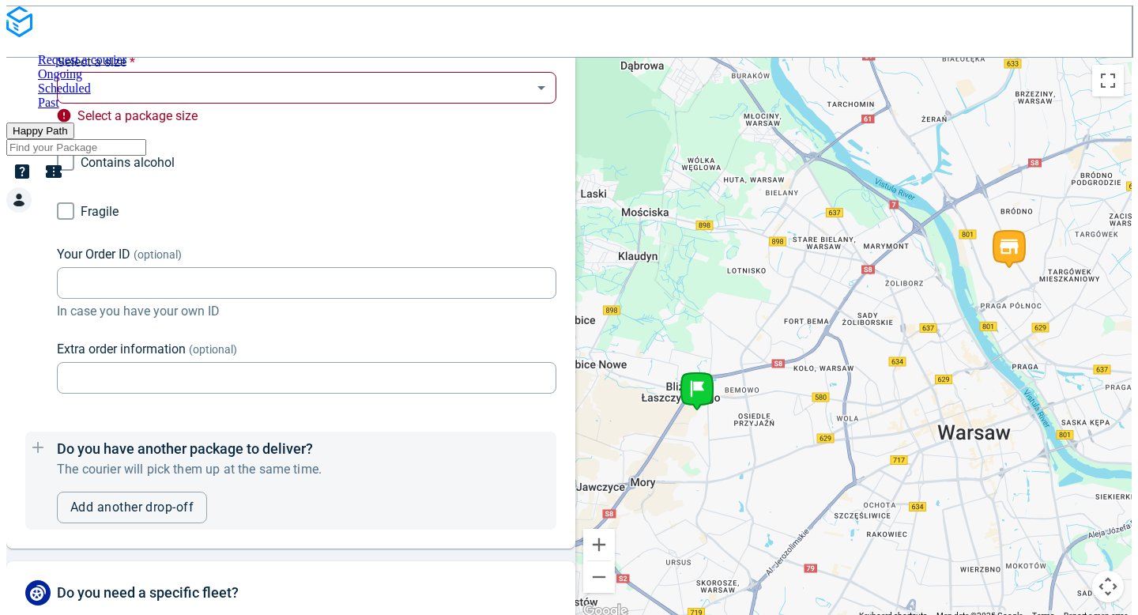
click at [154, 97] on body "Request a courier Ongoing Scheduled Past Happy Path Pick-up [STREET_ADDRESS] Wh…" at bounding box center [568, 313] width 1125 height 615
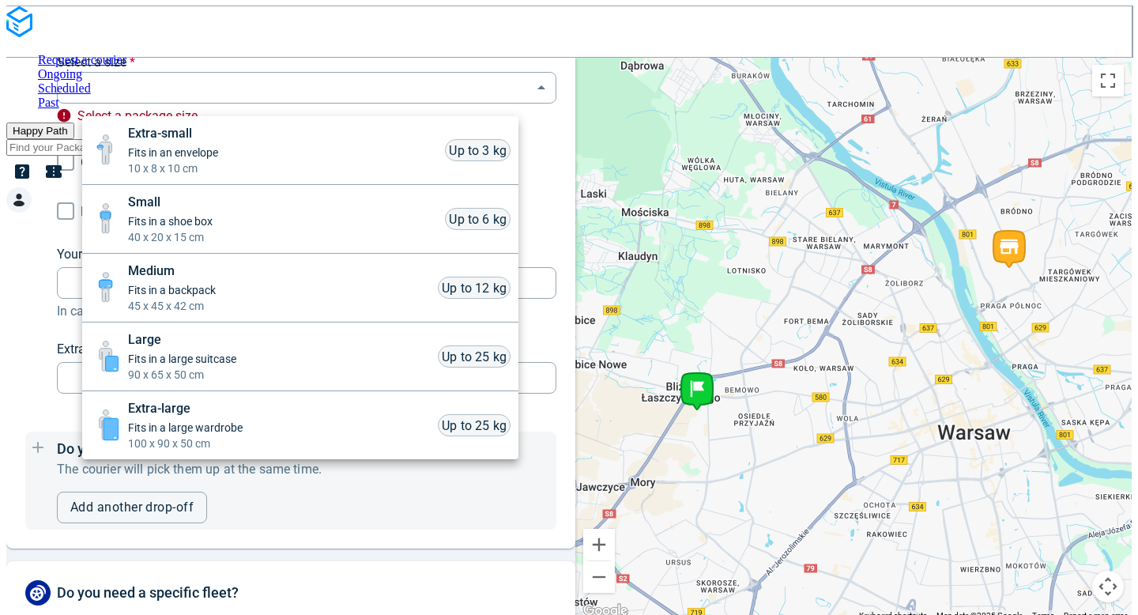
drag, startPoint x: 156, startPoint y: 139, endPoint x: 171, endPoint y: 258, distance: 119.5
click at [156, 139] on span "Extra-small" at bounding box center [173, 133] width 90 height 19
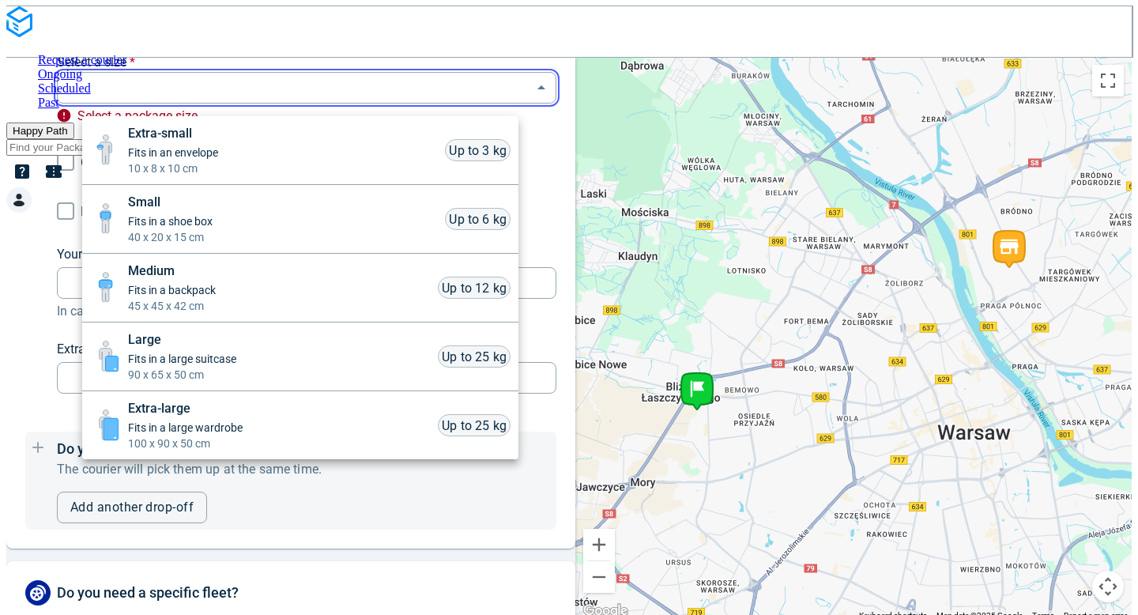
type input "xsmall"
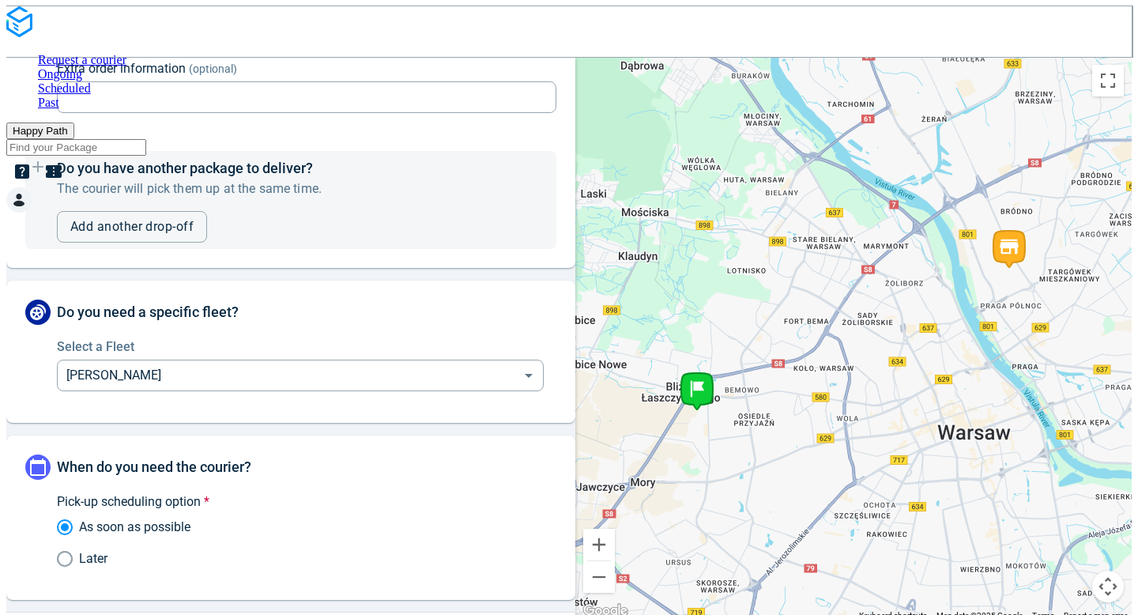
scroll to position [1214, 0]
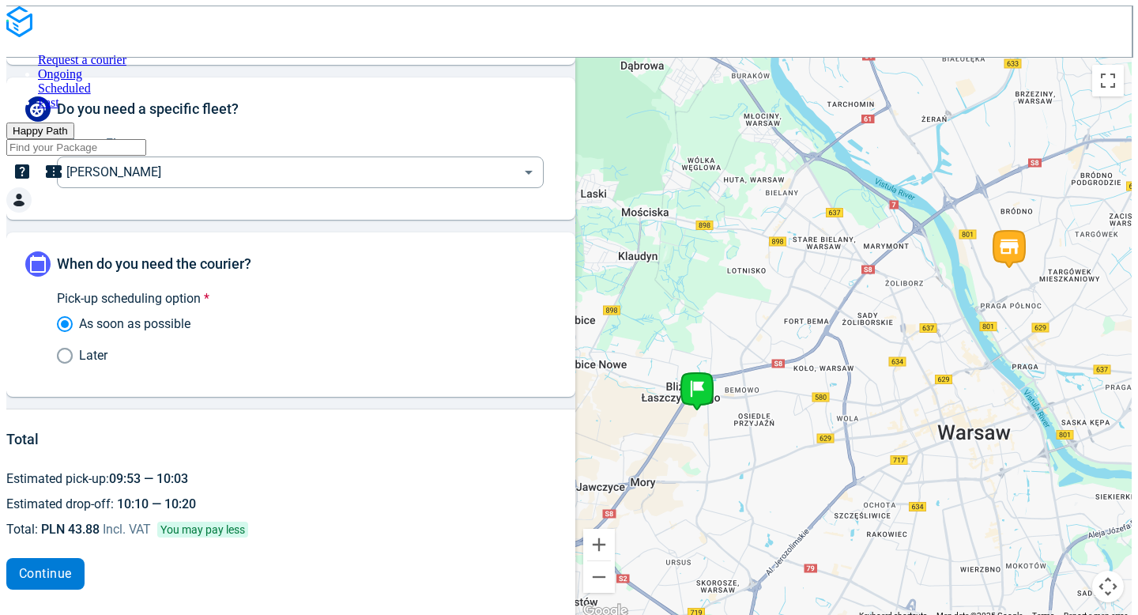
click at [70, 567] on span "Continue" at bounding box center [45, 573] width 53 height 13
checkbox input "true"
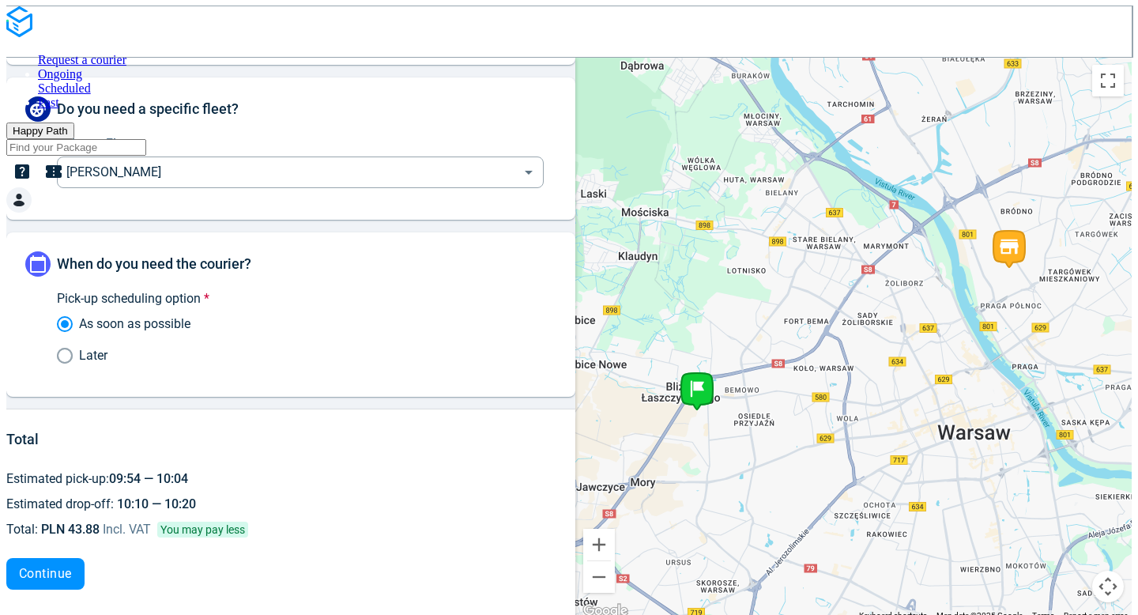
type input "test test"
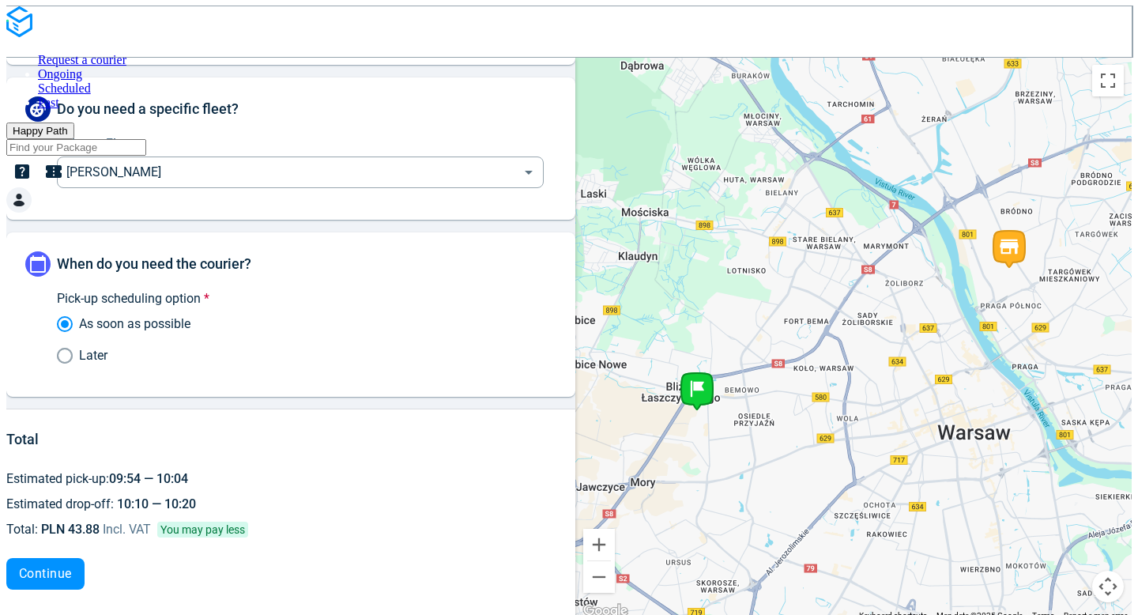
drag, startPoint x: 558, startPoint y: 529, endPoint x: 506, endPoint y: 465, distance: 81.9
drag, startPoint x: 544, startPoint y: 475, endPoint x: 439, endPoint y: 485, distance: 105.6
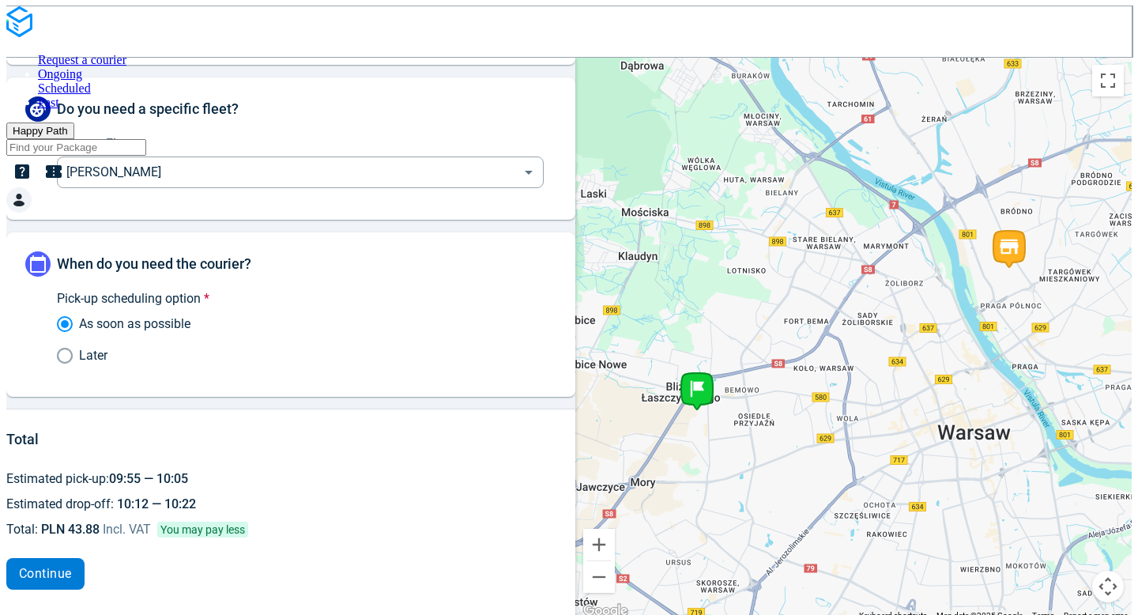
click at [70, 567] on span "Continue" at bounding box center [45, 573] width 53 height 13
drag, startPoint x: 635, startPoint y: 480, endPoint x: 100, endPoint y: 35, distance: 696.3
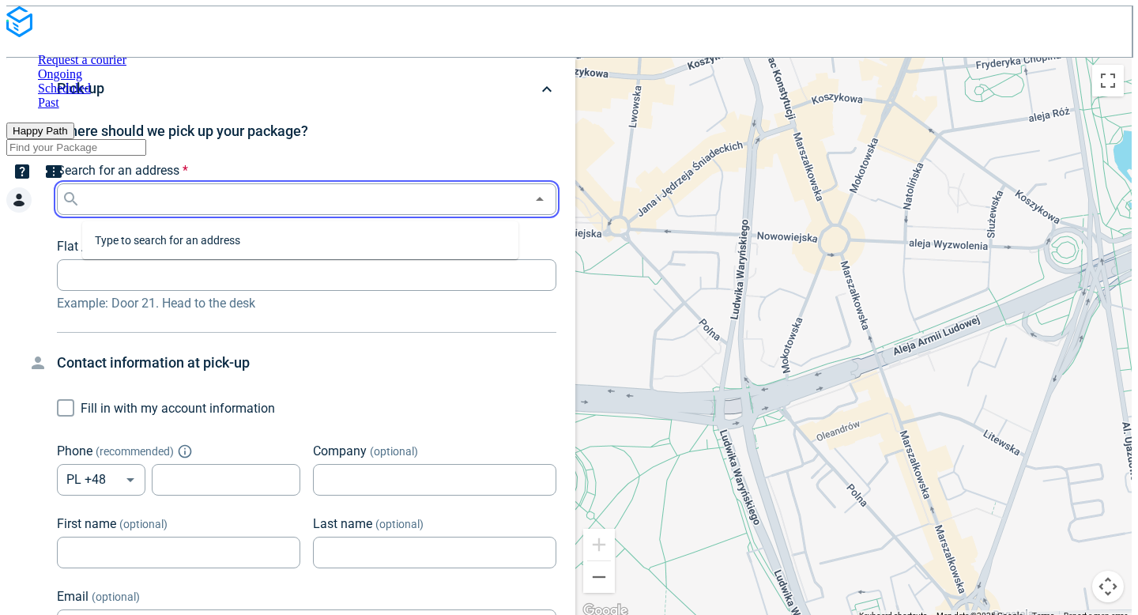
paste input "[STREET_ADDRESS]"
type input "[STREET_ADDRESS]"
paste input "[STREET_ADDRESS]"
click at [169, 242] on p "Staniewicka 5" at bounding box center [192, 237] width 144 height 11
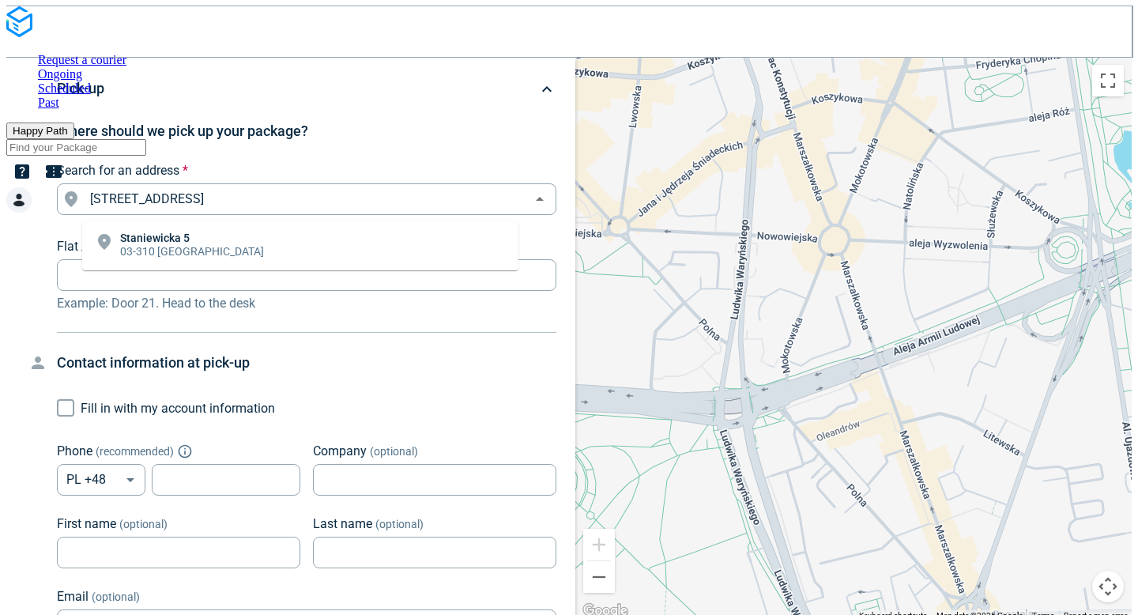
type input "[STREET_ADDRESS]"
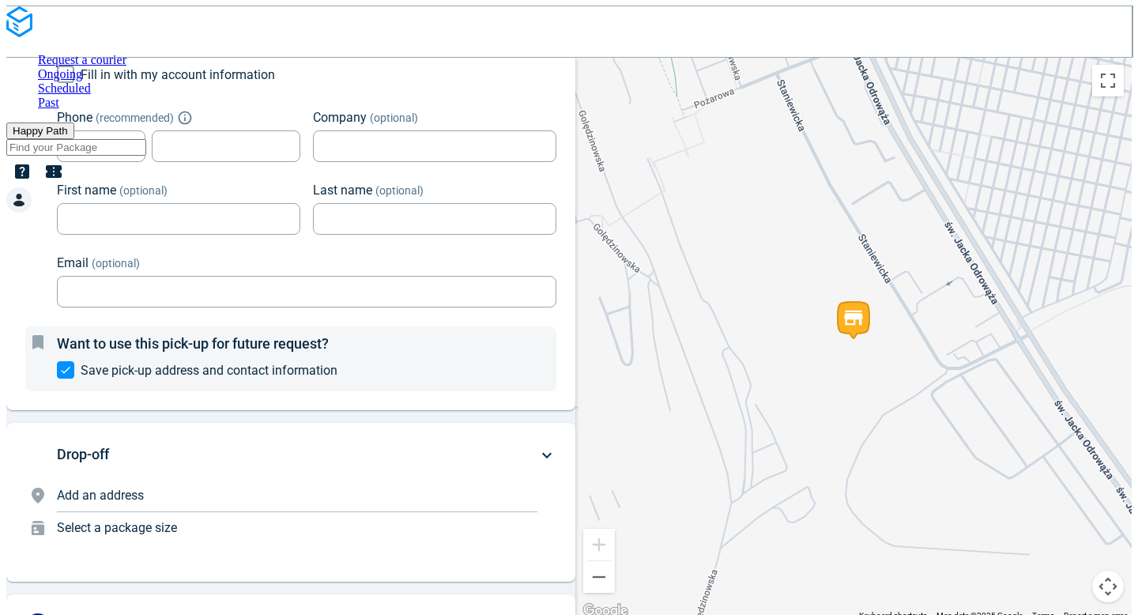
scroll to position [334, 0]
click at [130, 502] on span "Add an address" at bounding box center [100, 494] width 87 height 15
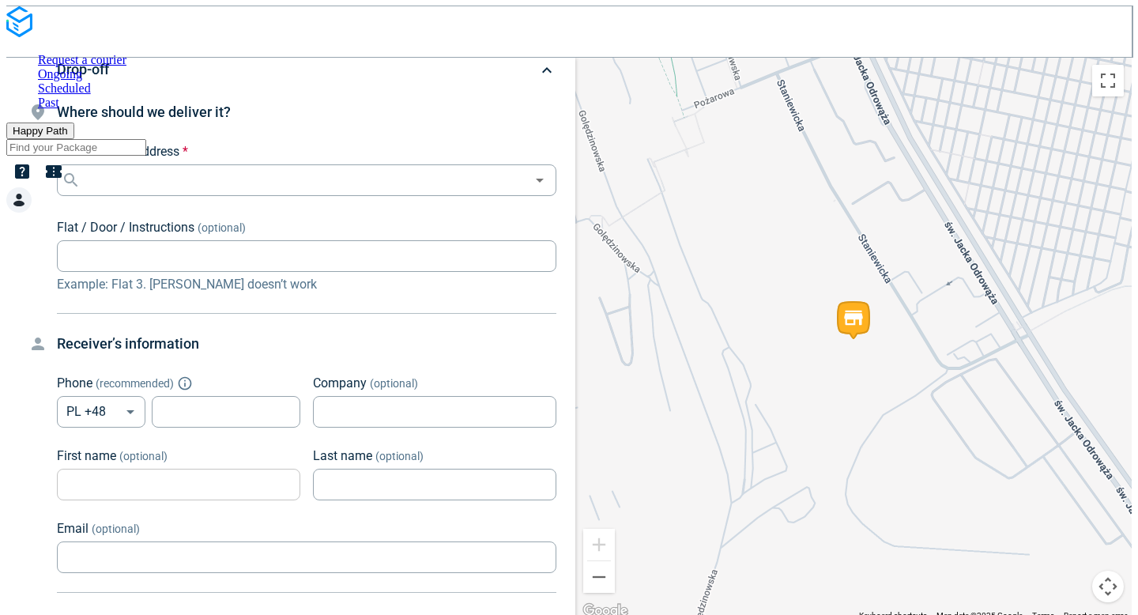
scroll to position [171, 0]
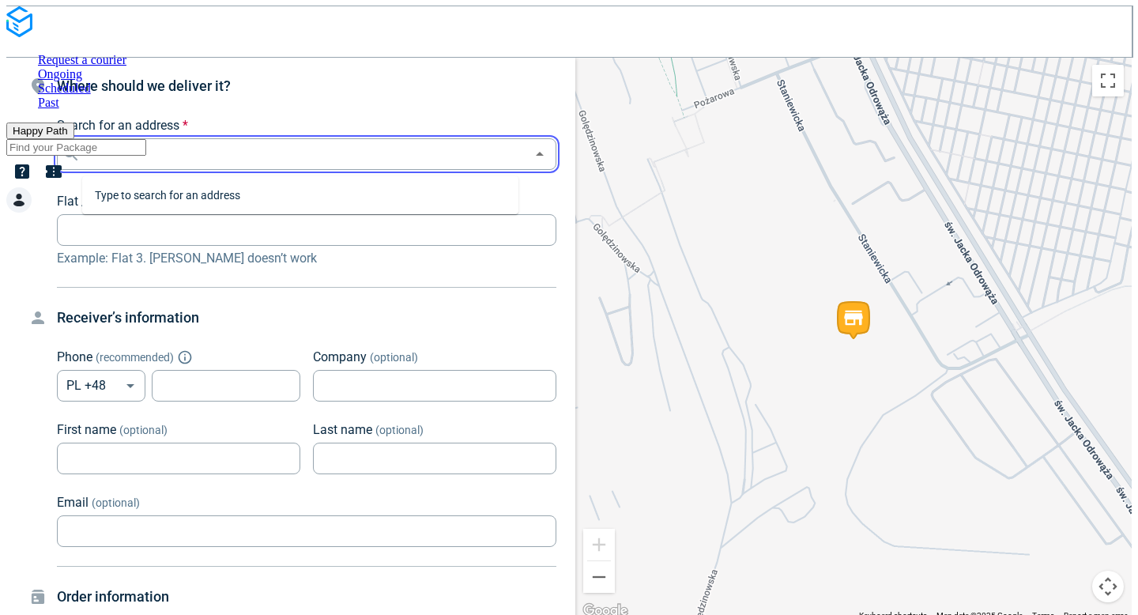
click at [116, 154] on input "Search for an address *" at bounding box center [305, 154] width 442 height 22
paste input "[STREET_ADDRESS]"
click at [164, 194] on p "Staniewicka 5" at bounding box center [192, 192] width 144 height 11
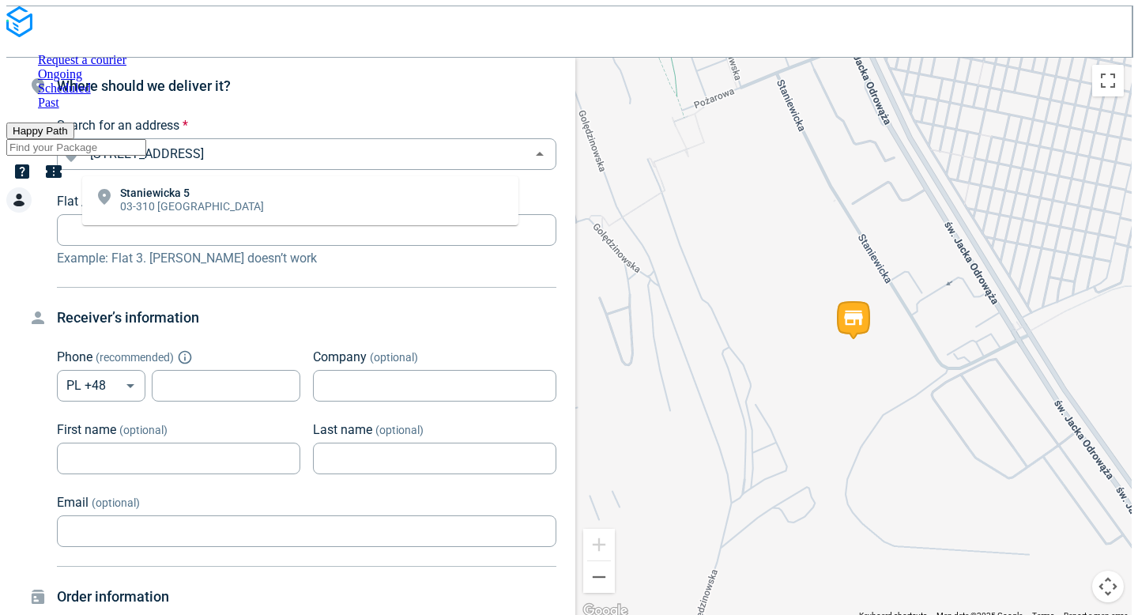
type input "[STREET_ADDRESS]"
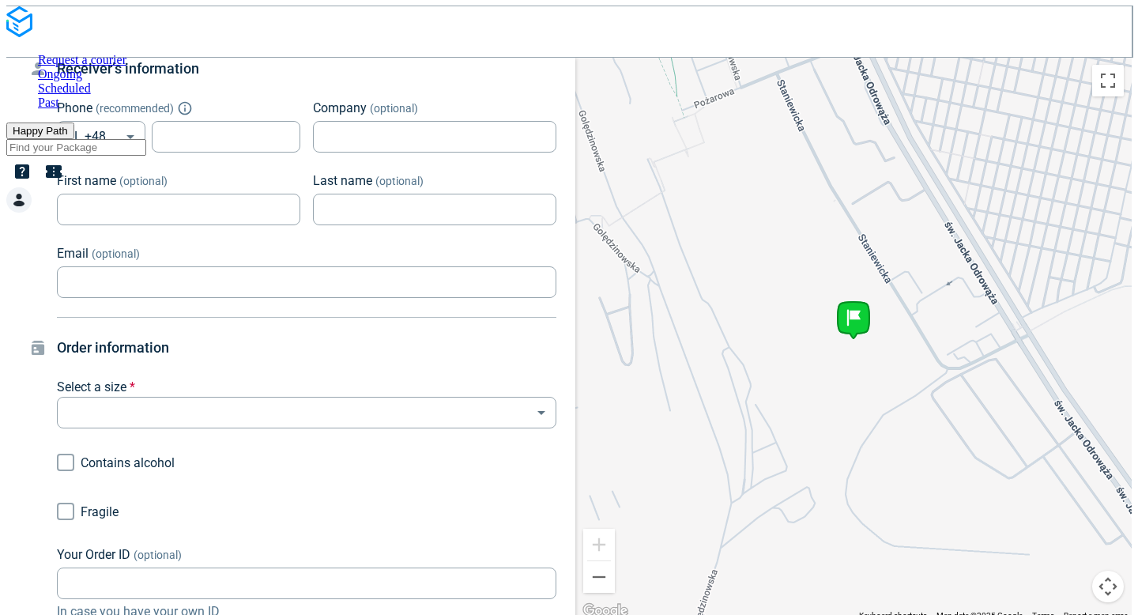
scroll to position [422, 0]
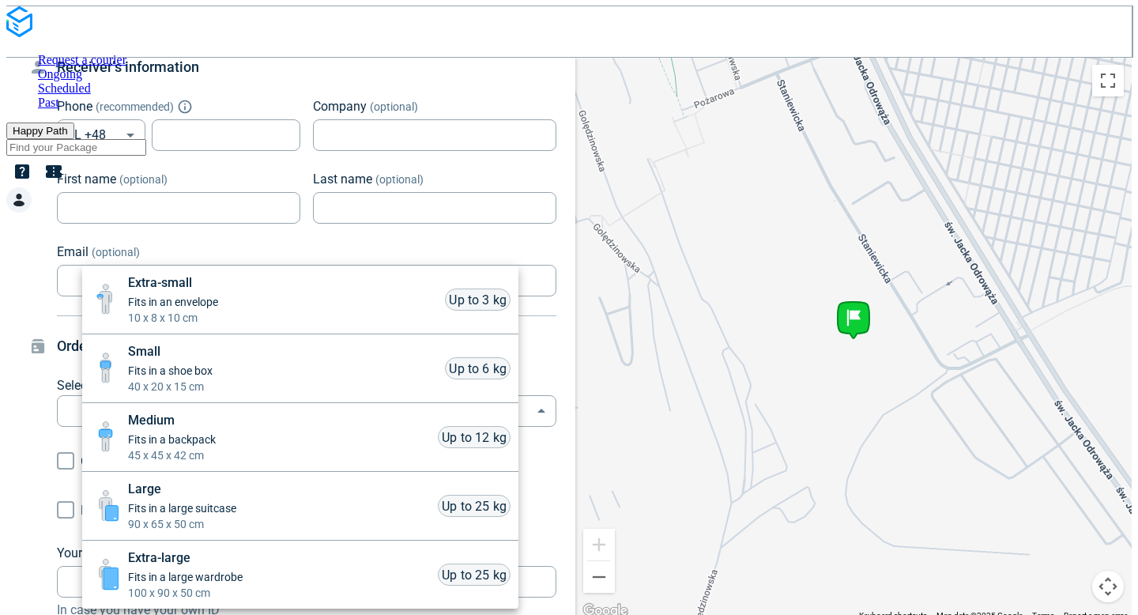
click at [196, 422] on body "Request a courier Ongoing Scheduled Past Happy Path Pick-up Staniewicka 5, 03-3…" at bounding box center [568, 313] width 1125 height 615
click at [196, 306] on span "Fits in an envelope" at bounding box center [173, 302] width 90 height 16
type input "xsmall"
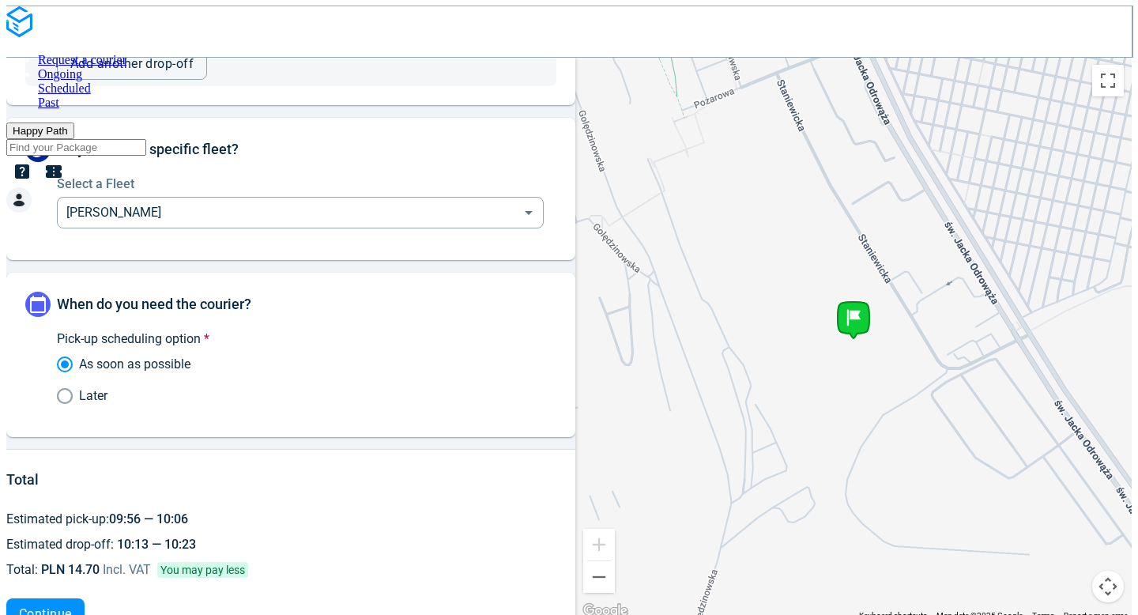
scroll to position [1214, 0]
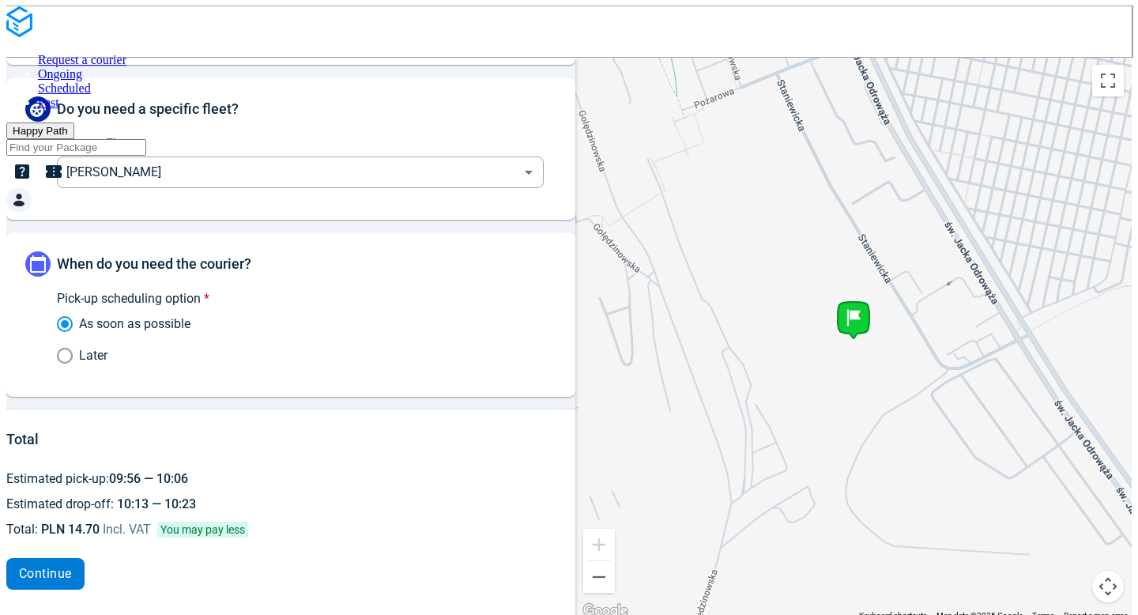
click at [62, 567] on span "Continue" at bounding box center [45, 573] width 53 height 13
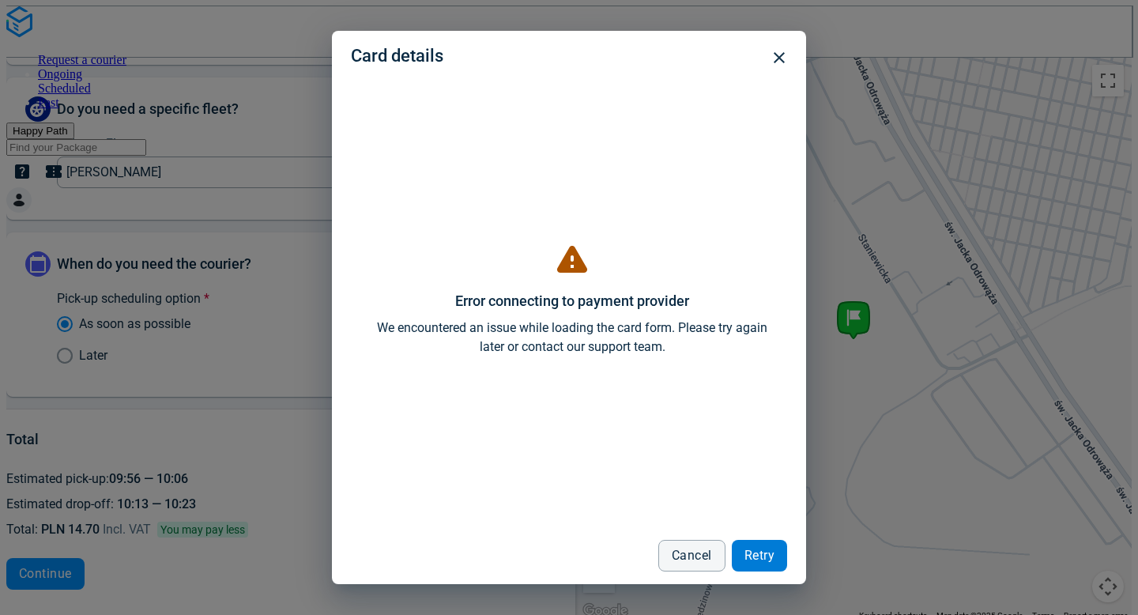
click at [761, 561] on span "Retry" at bounding box center [759, 555] width 30 height 13
click at [546, 488] on div "Error connecting to payment provider We encountered an issue while loading the …" at bounding box center [572, 304] width 395 height 446
click at [785, 60] on icon "button" at bounding box center [779, 57] width 19 height 19
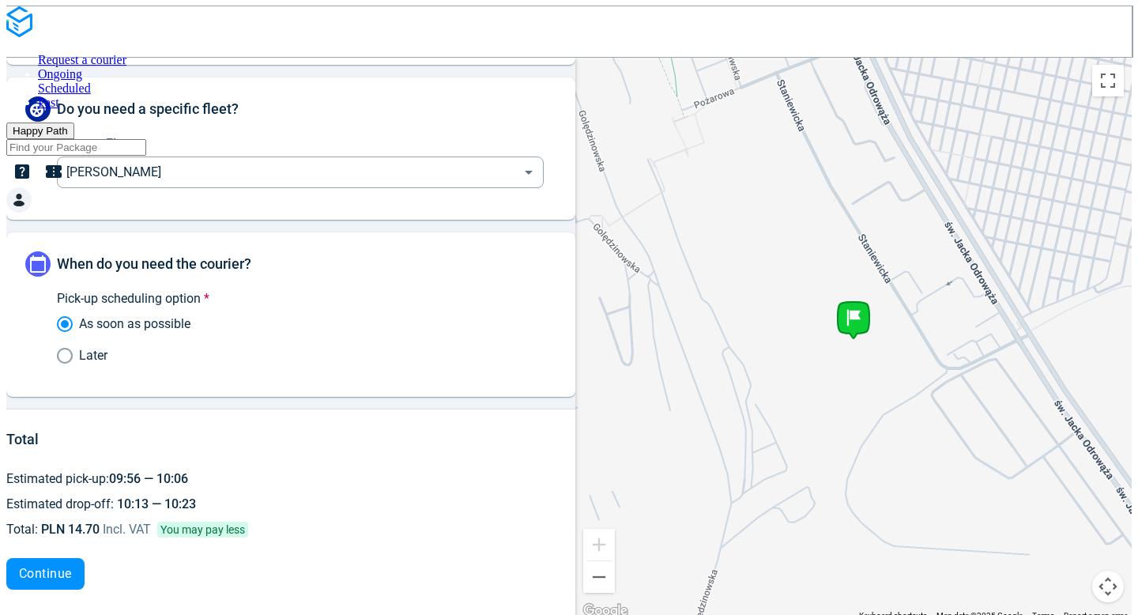
click at [1095, 187] on div at bounding box center [568, 201] width 1125 height 28
click at [72, 574] on span "Continue" at bounding box center [45, 573] width 53 height 13
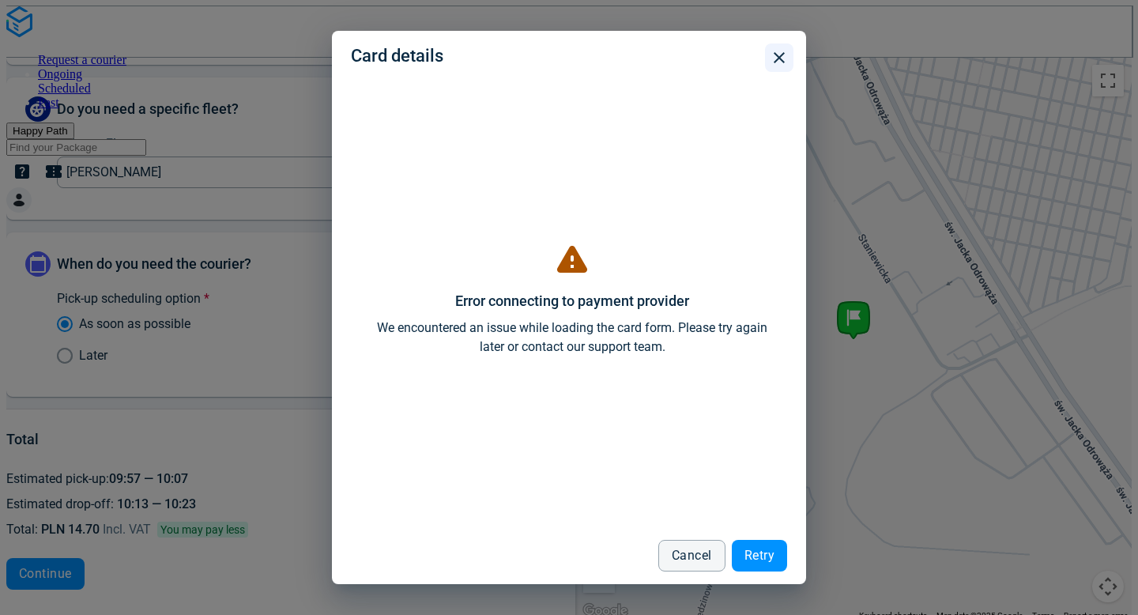
click at [790, 50] on button "button" at bounding box center [779, 57] width 28 height 28
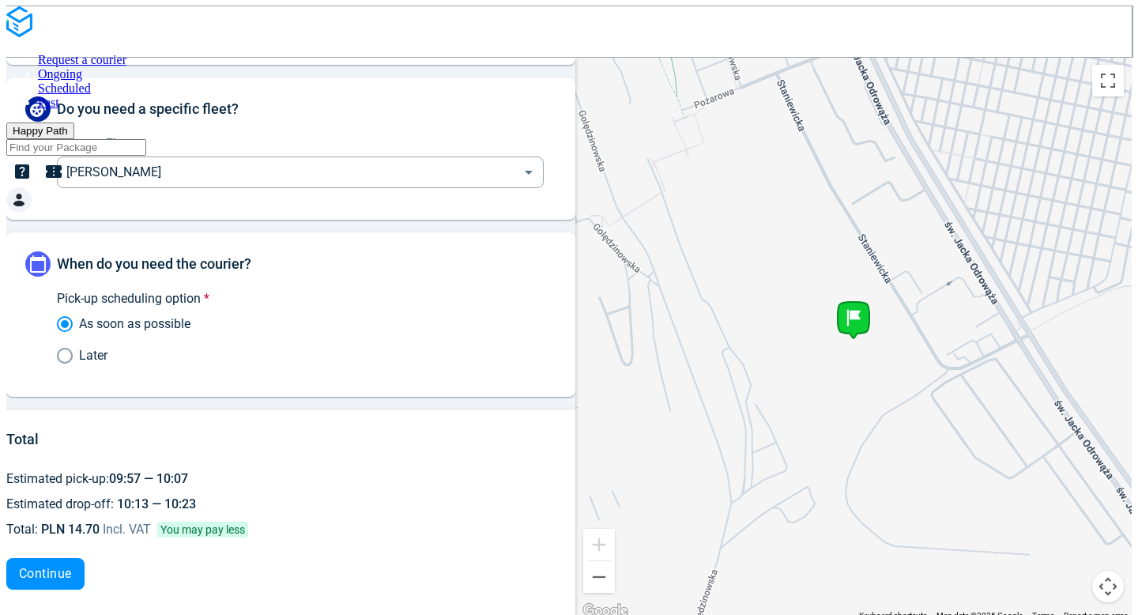
click at [1083, 187] on div at bounding box center [568, 201] width 1125 height 28
